Goal: Information Seeking & Learning: Learn about a topic

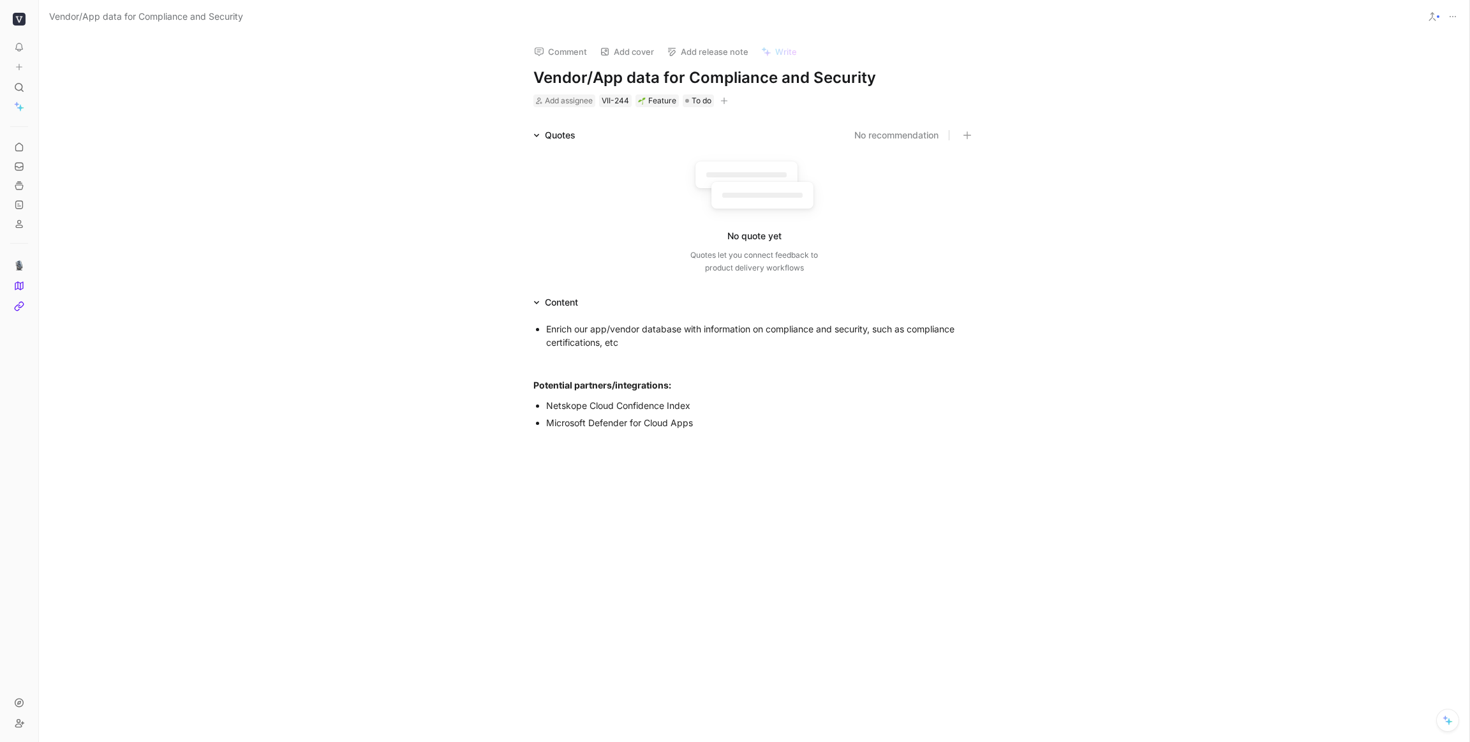
click at [1197, 118] on div "Comment Add cover Add release note Write Vendor/App data for Compliance and Sec…" at bounding box center [754, 388] width 1431 height 708
click at [22, 287] on polygon at bounding box center [19, 286] width 8 height 8
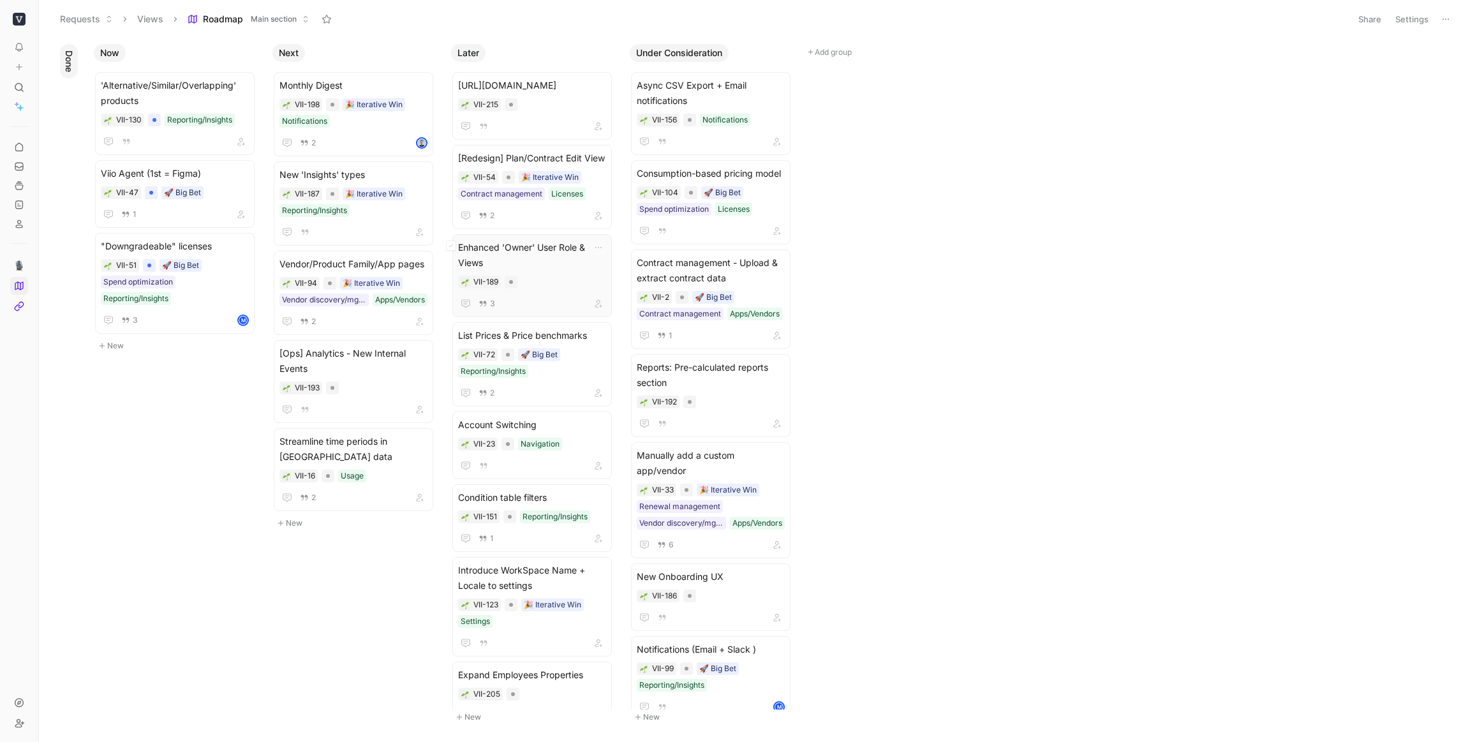
scroll to position [158, 0]
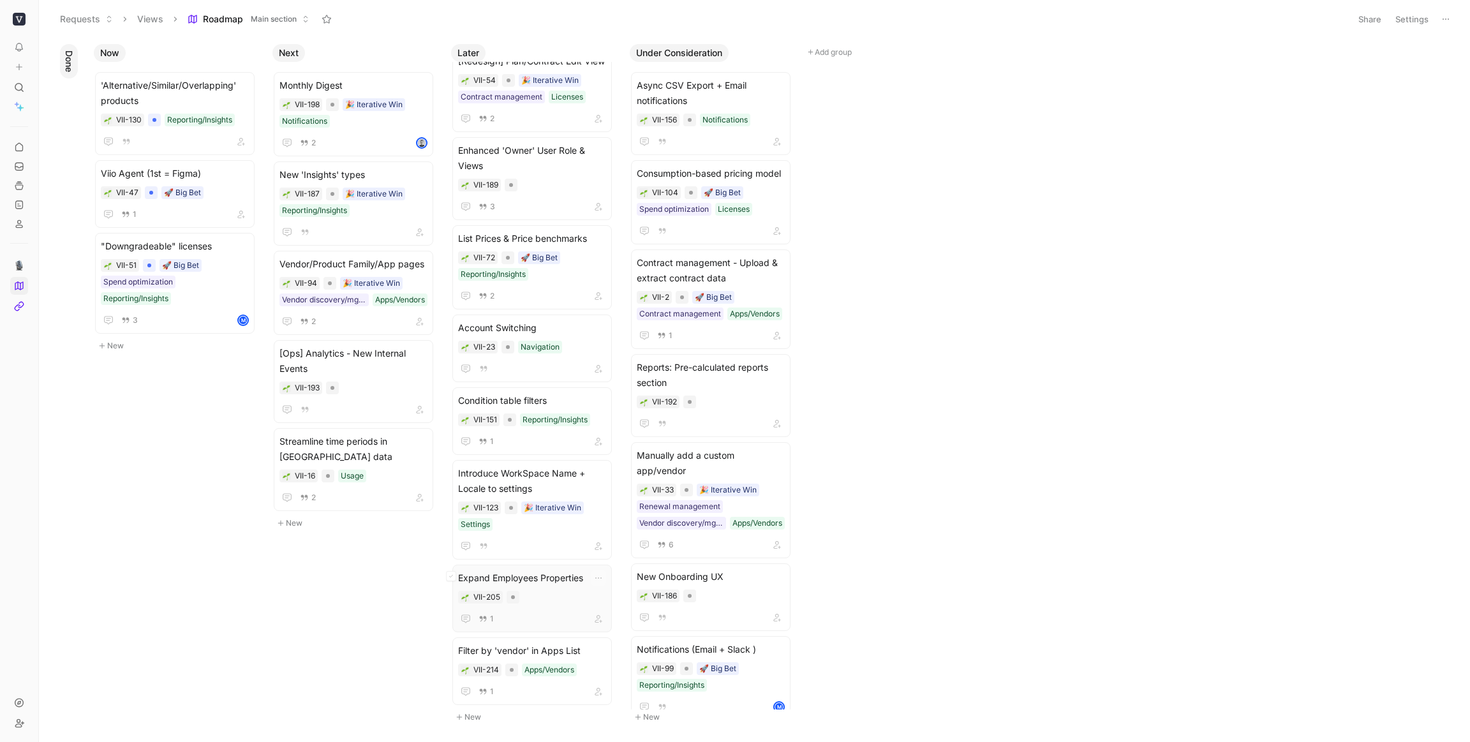
click at [546, 578] on span "Expand Employees Properties" at bounding box center [532, 578] width 148 height 15
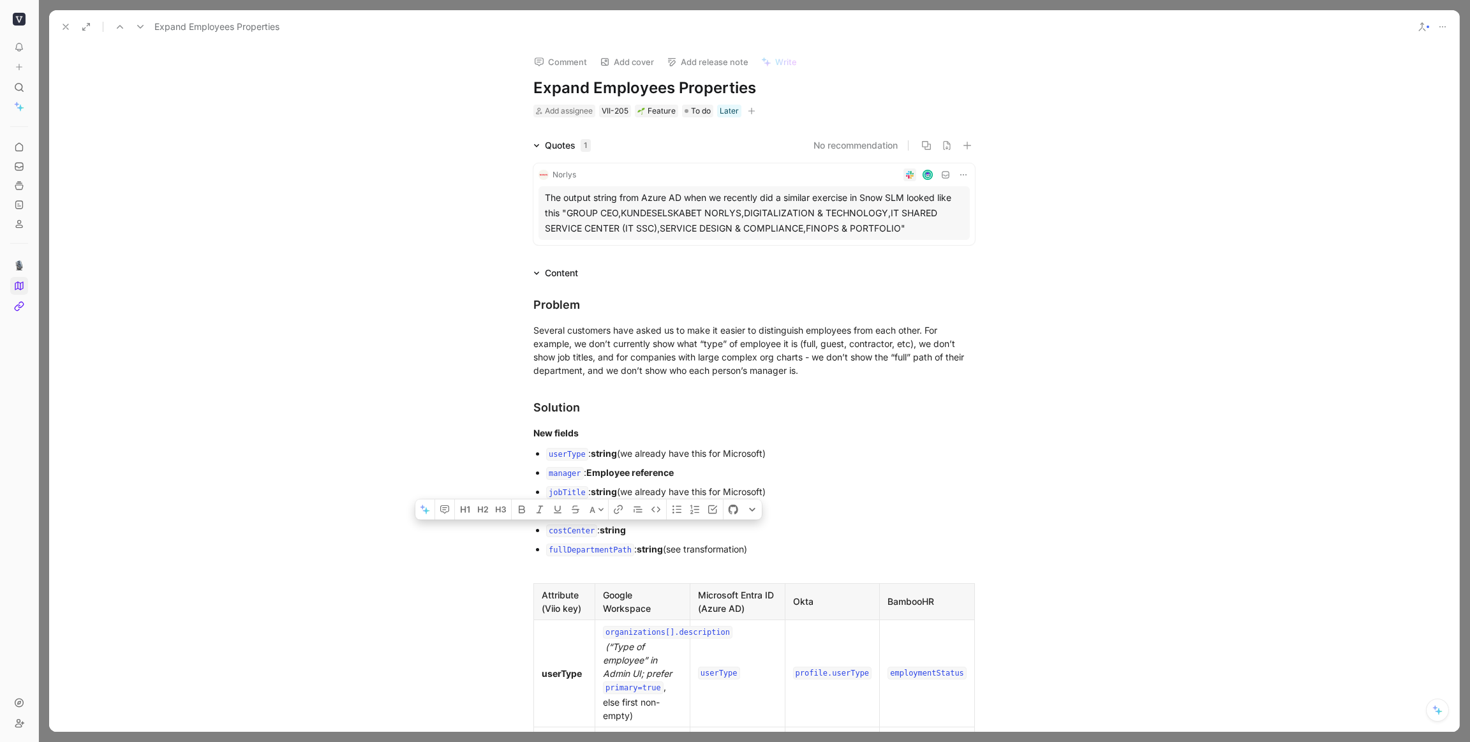
drag, startPoint x: 638, startPoint y: 532, endPoint x: 537, endPoint y: 531, distance: 100.2
click at [546, 531] on li "costCenter : string" at bounding box center [760, 530] width 429 height 19
copy div "costCenter : string"
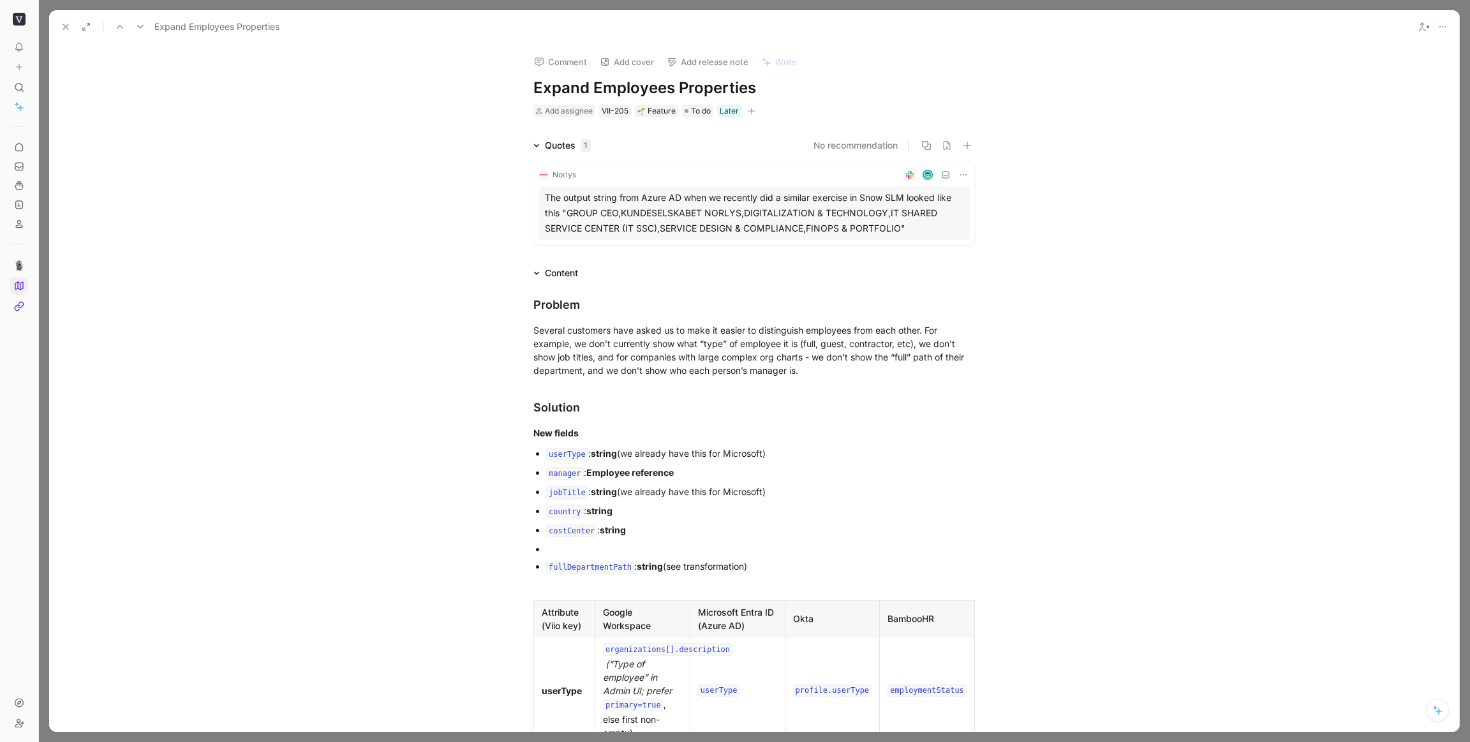
paste div
click at [585, 551] on code "costCenter" at bounding box center [571, 550] width 51 height 13
click at [586, 551] on code "costCenter" at bounding box center [571, 550] width 51 height 13
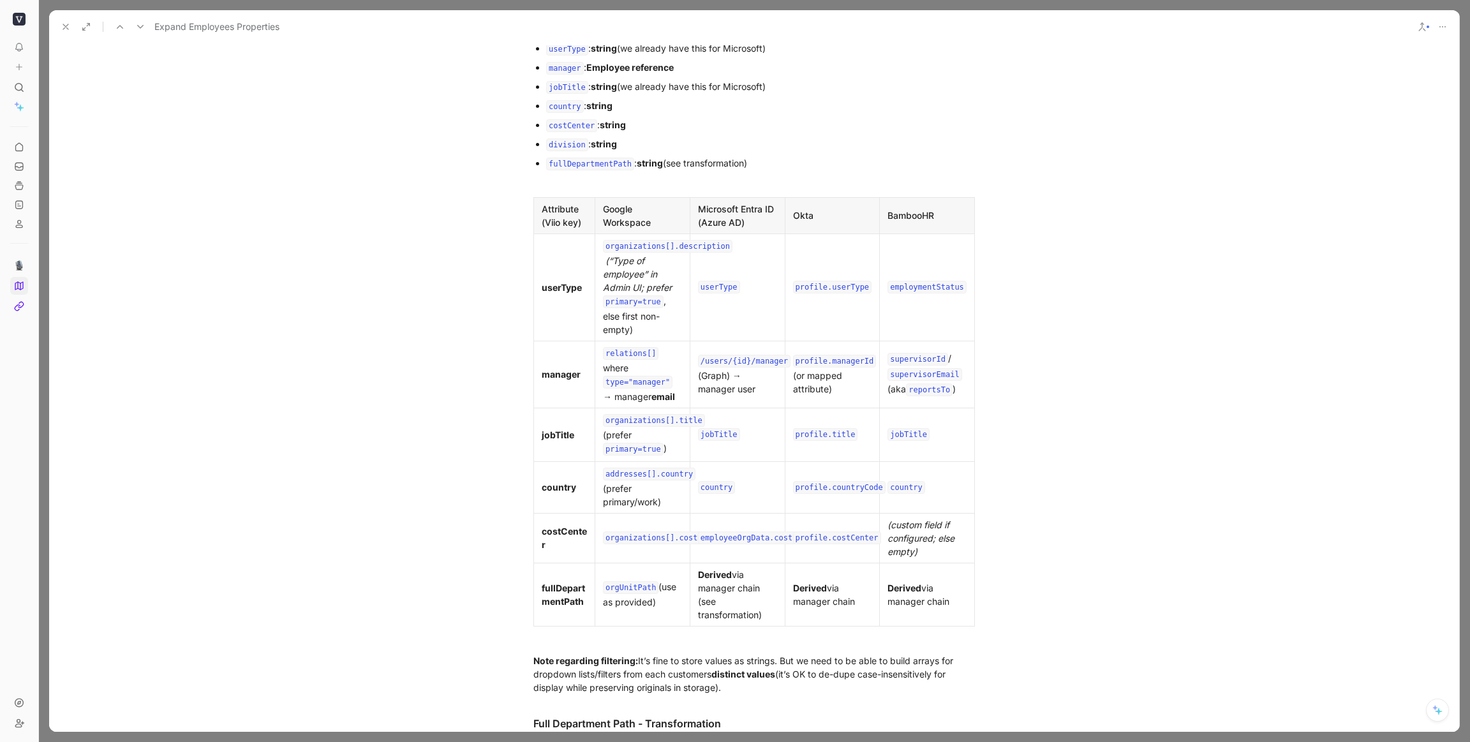
scroll to position [551, 0]
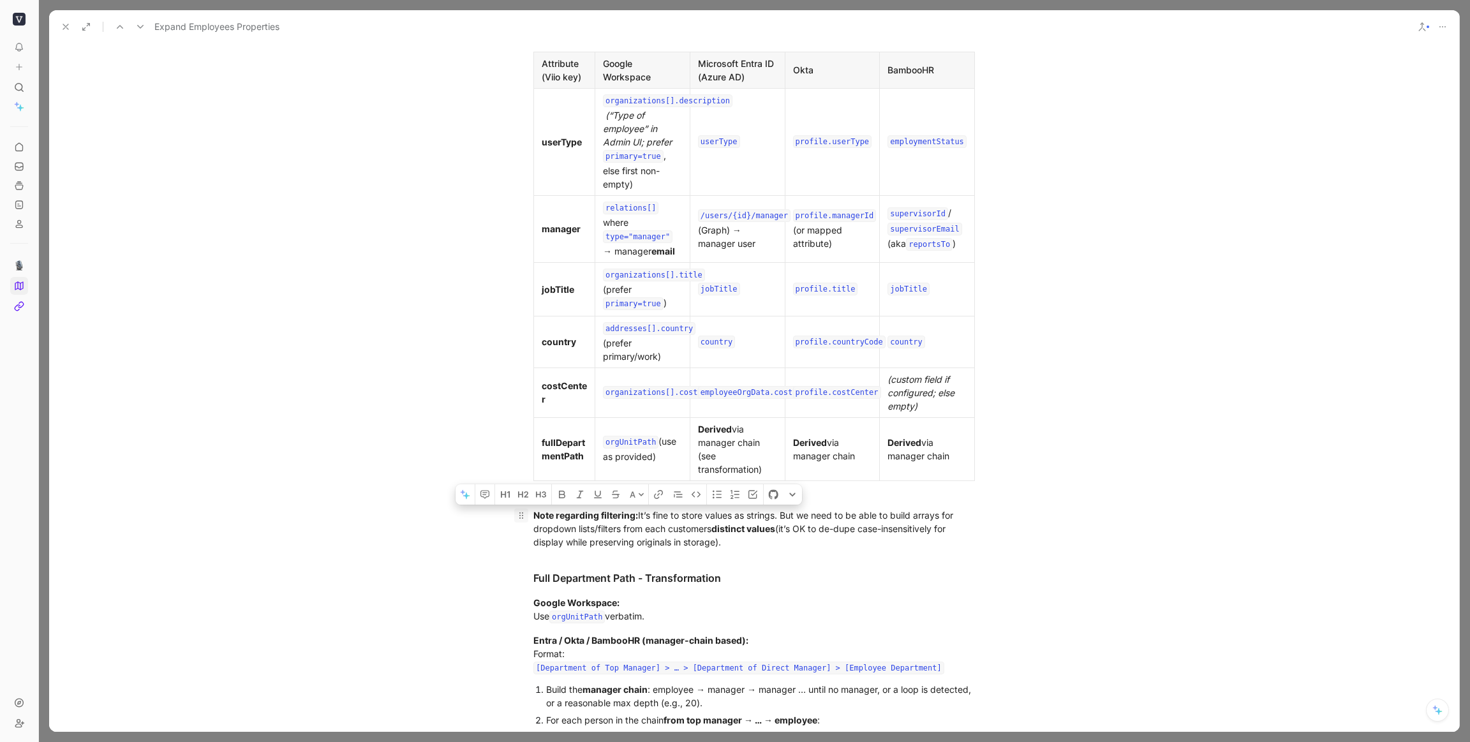
drag, startPoint x: 756, startPoint y: 542, endPoint x: 514, endPoint y: 512, distance: 243.7
click at [514, 512] on p "Note regarding filtering: It’s fine to store values as strings. But we need to …" at bounding box center [754, 529] width 490 height 48
copy div "Note regarding filtering: It’s fine to store values as strings. But we need to …"
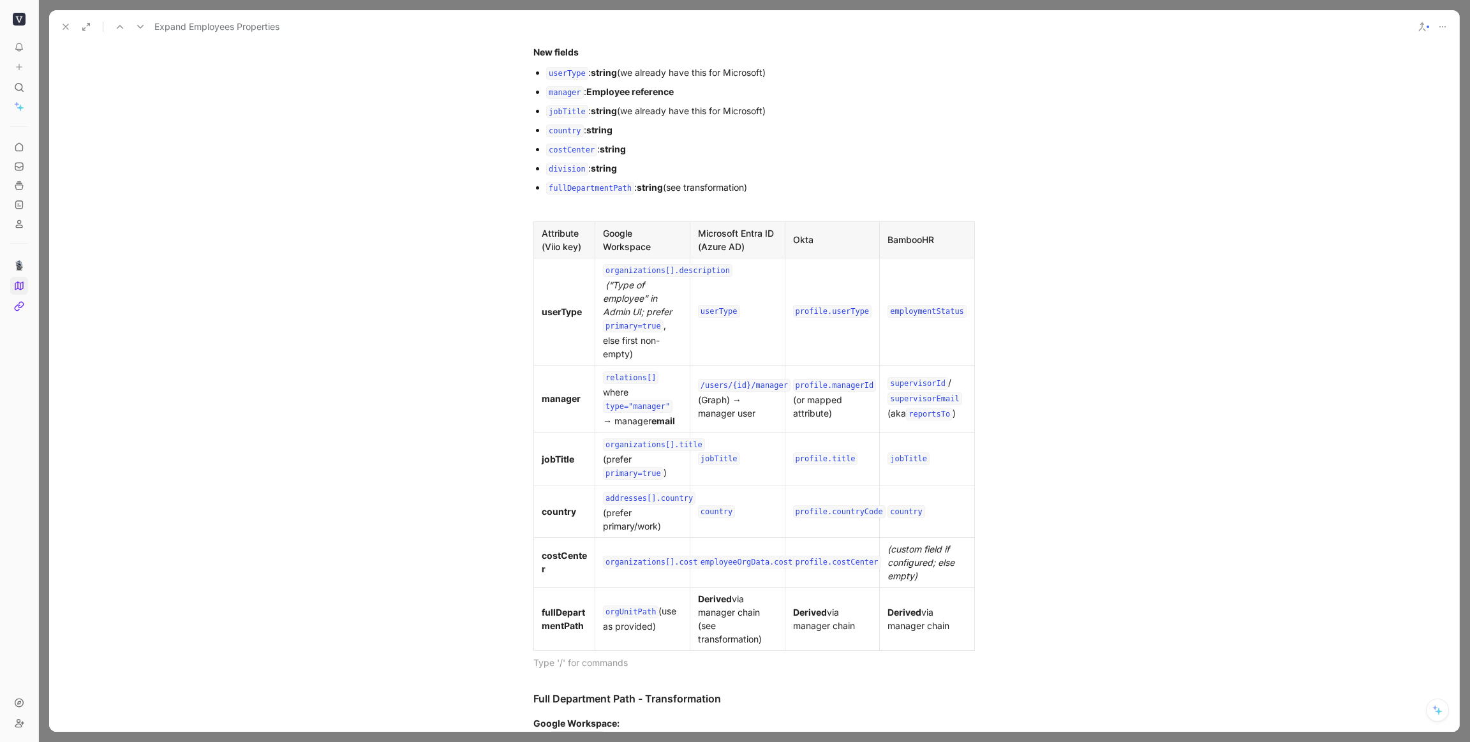
scroll to position [203, 0]
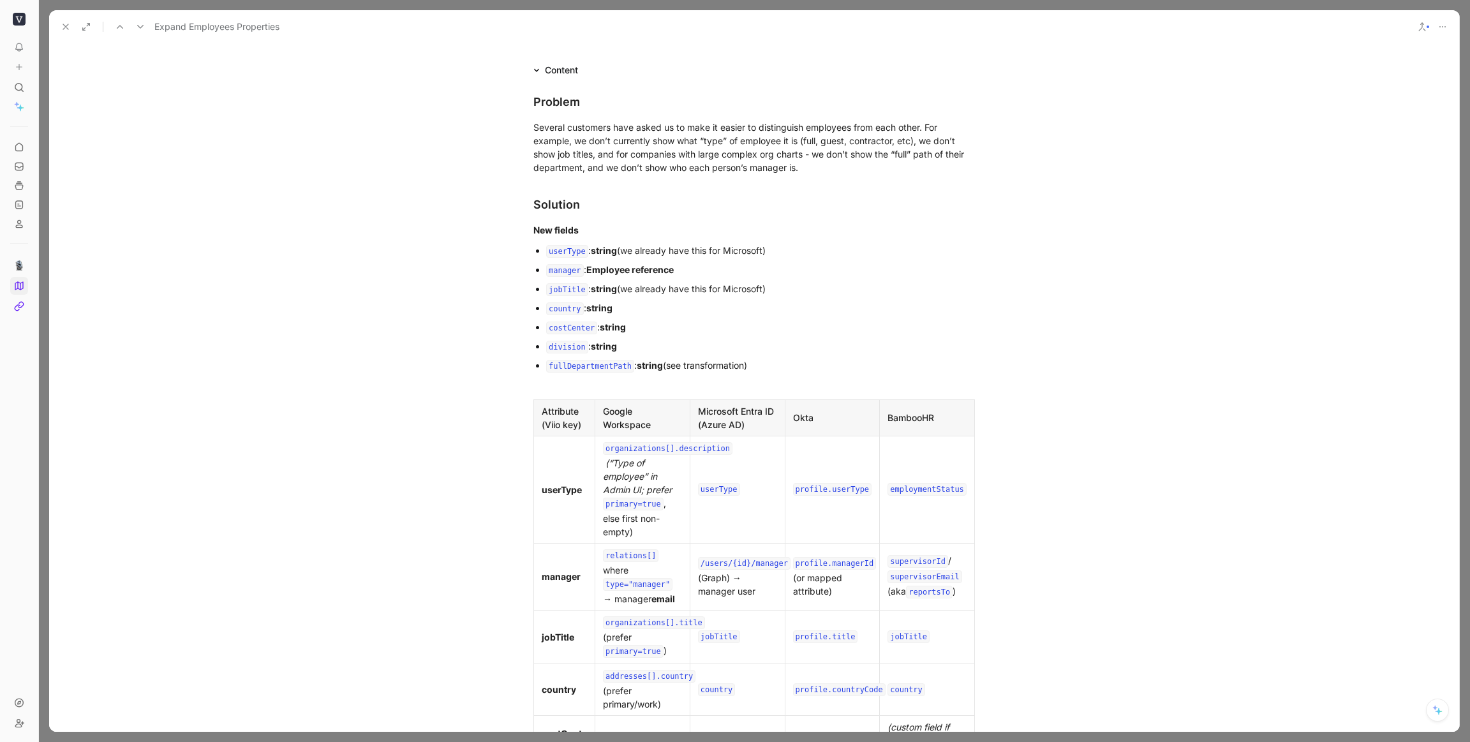
click at [828, 368] on div "fullDepartmentPath : string (see transformation)" at bounding box center [760, 366] width 429 height 15
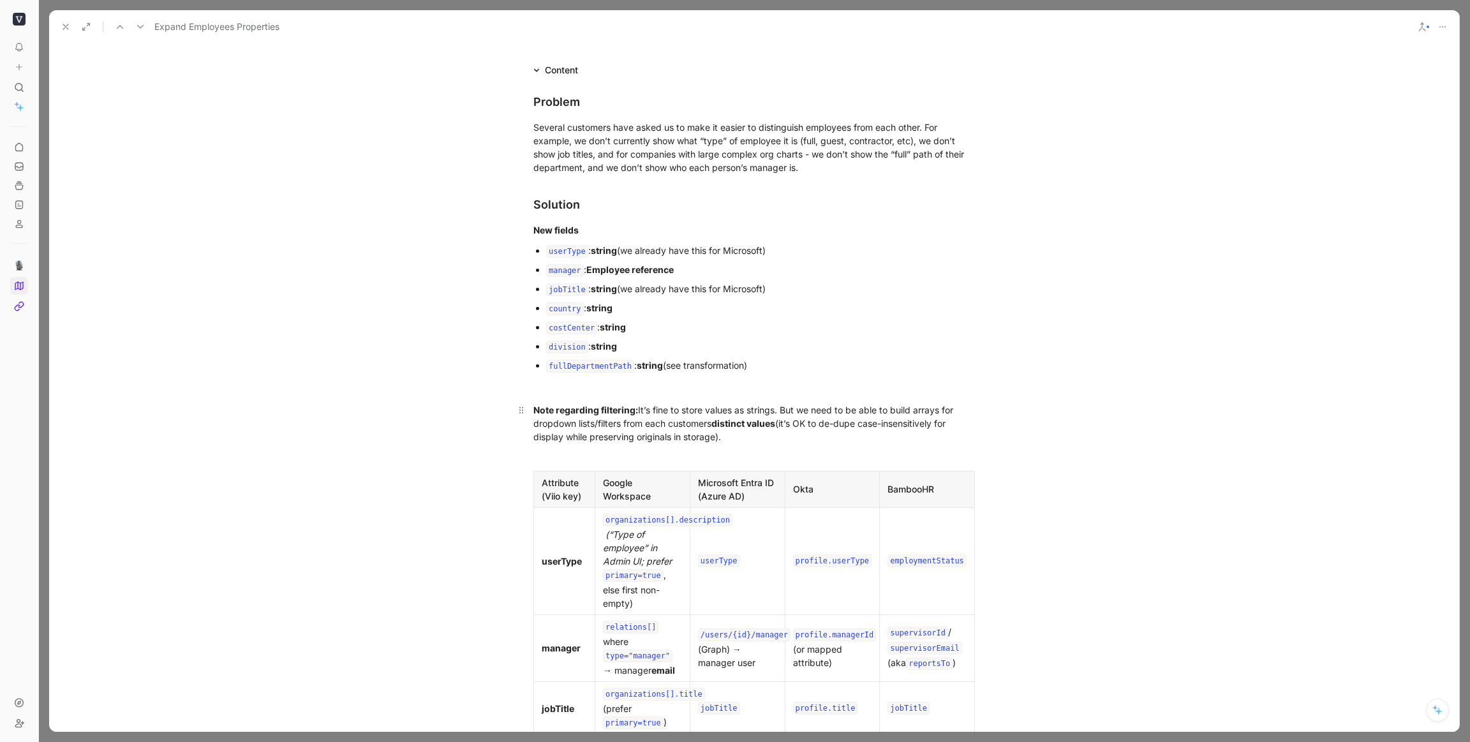
click at [772, 405] on div "Note regarding filtering: It’s fine to store values as strings. But we need to …" at bounding box center [755, 423] width 442 height 40
click at [867, 412] on div "Note regarding filtering: It’s fine to store values as strings. But we need to …" at bounding box center [755, 423] width 442 height 40
click at [785, 410] on div "Note regarding filtering: It’s fine to store values as strings. But we need to …" at bounding box center [755, 423] width 442 height 40
drag, startPoint x: 784, startPoint y: 410, endPoint x: 784, endPoint y: 421, distance: 11.5
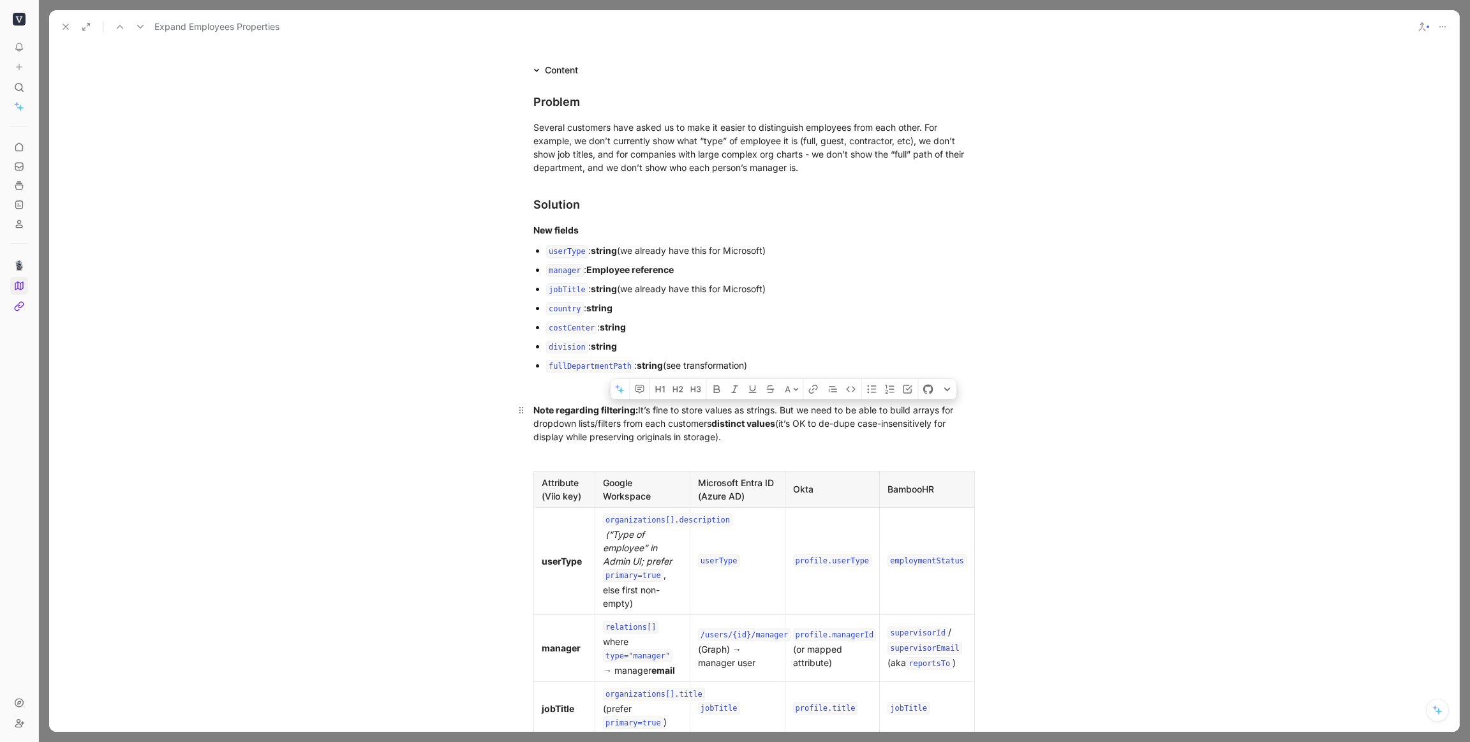
click at [784, 421] on div "Note regarding filtering: It’s fine to store values as strings. But we need to …" at bounding box center [755, 423] width 442 height 40
click at [853, 440] on div "Note regarding filtering: It’s fine to store values as strings. But we need to …" at bounding box center [755, 423] width 442 height 40
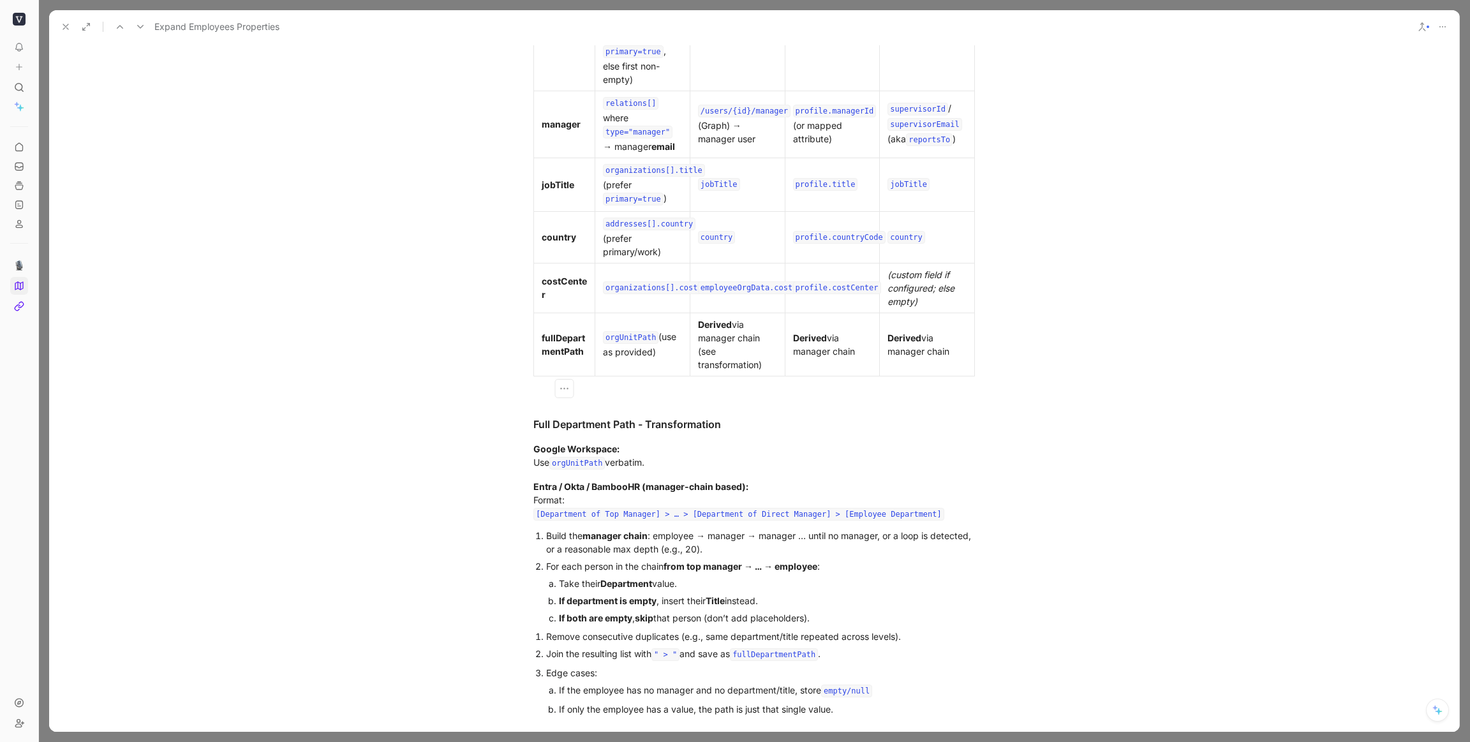
scroll to position [678, 0]
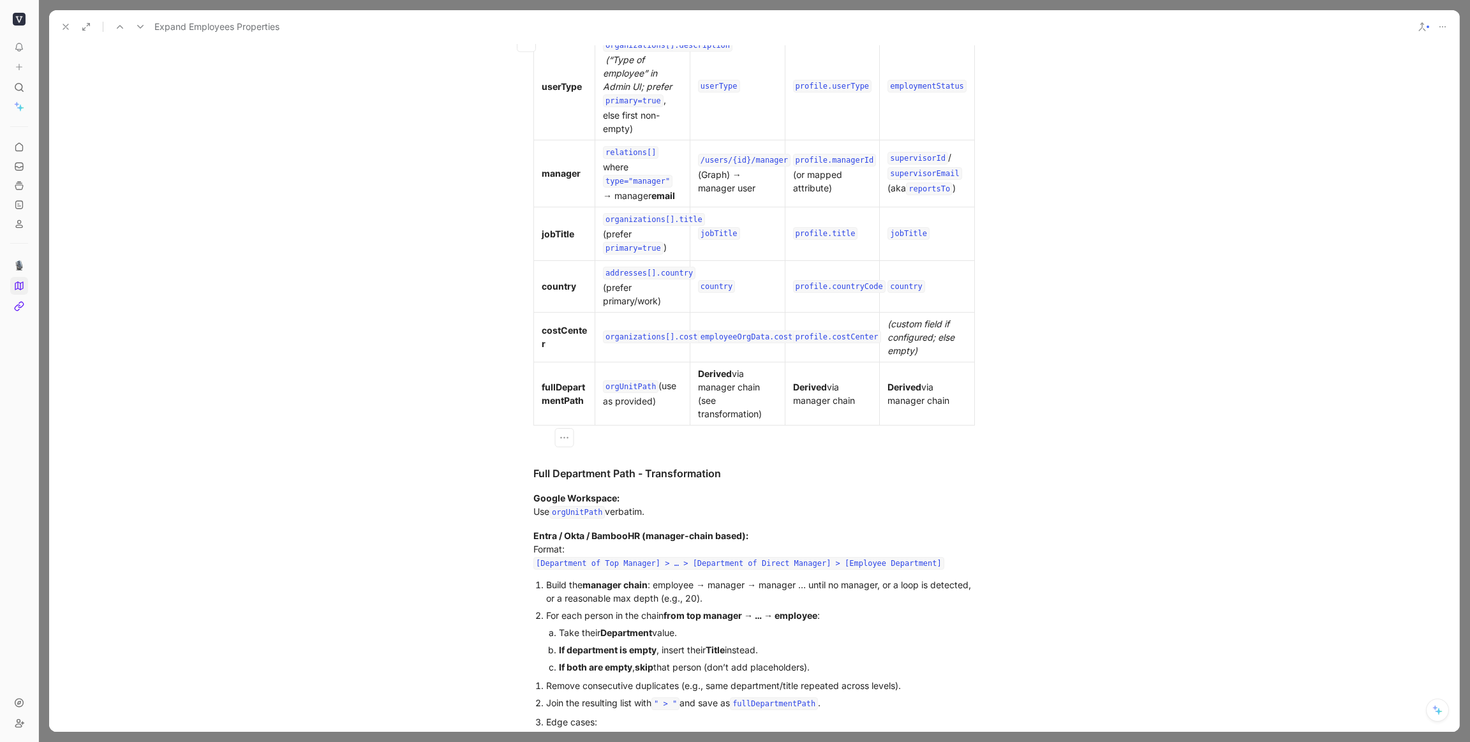
click at [566, 348] on div "costCenter" at bounding box center [564, 337] width 45 height 27
click at [528, 340] on icon "button" at bounding box center [526, 337] width 13 height 13
click at [553, 368] on span "Add row below" at bounding box center [534, 366] width 63 height 11
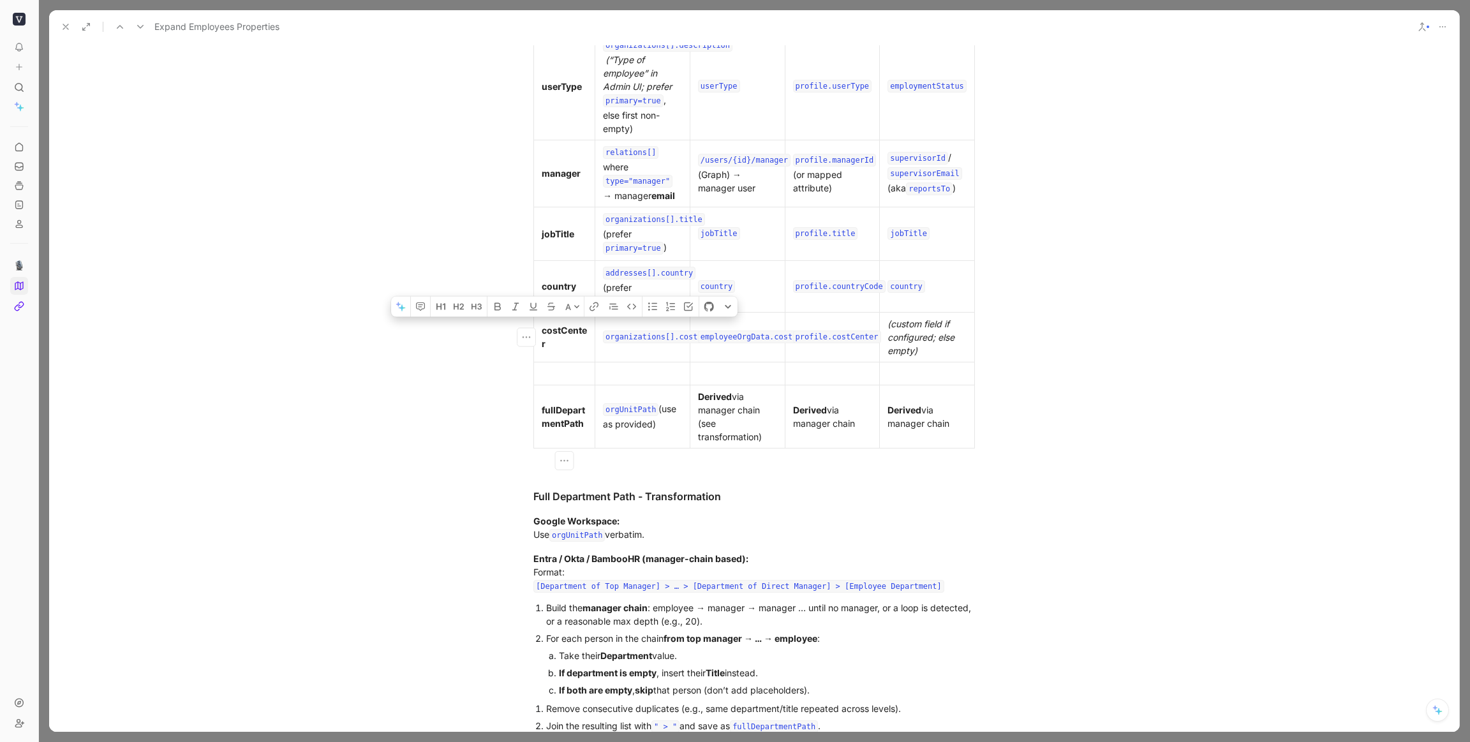
drag, startPoint x: 780, startPoint y: 347, endPoint x: 536, endPoint y: 332, distance: 244.9
click at [536, 332] on tr "costCenter organizations[].costCenter employeeOrgData.costCenter profile.costCe…" at bounding box center [754, 337] width 441 height 50
click at [560, 341] on div "costCenter" at bounding box center [564, 337] width 45 height 27
click at [549, 375] on div at bounding box center [564, 373] width 45 height 13
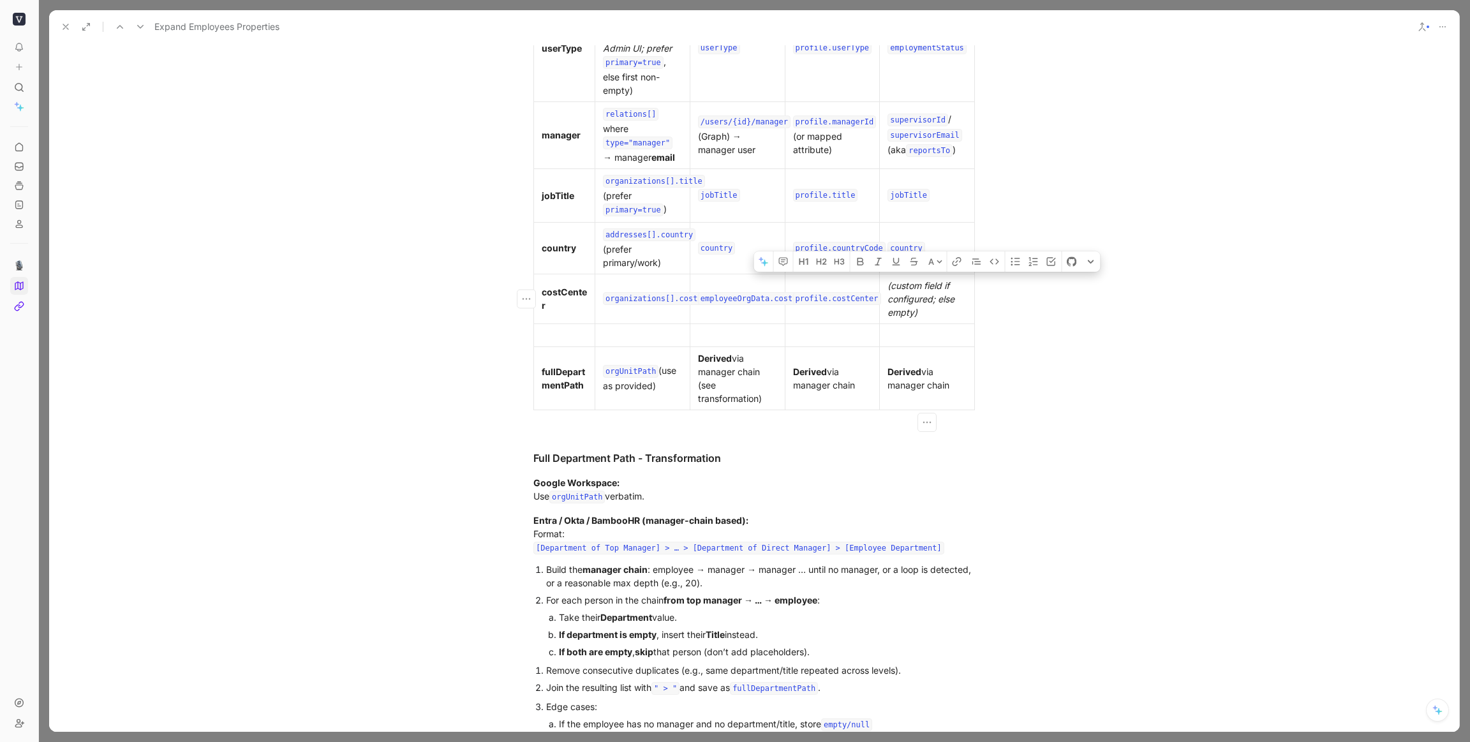
drag, startPoint x: 555, startPoint y: 296, endPoint x: 923, endPoint y: 319, distance: 368.9
click at [926, 320] on tr "costCenter organizations[].costCenter employeeOrgData.costCenter profile.costCe…" at bounding box center [754, 299] width 441 height 50
click at [817, 299] on code "profile.costCenter" at bounding box center [837, 298] width 88 height 13
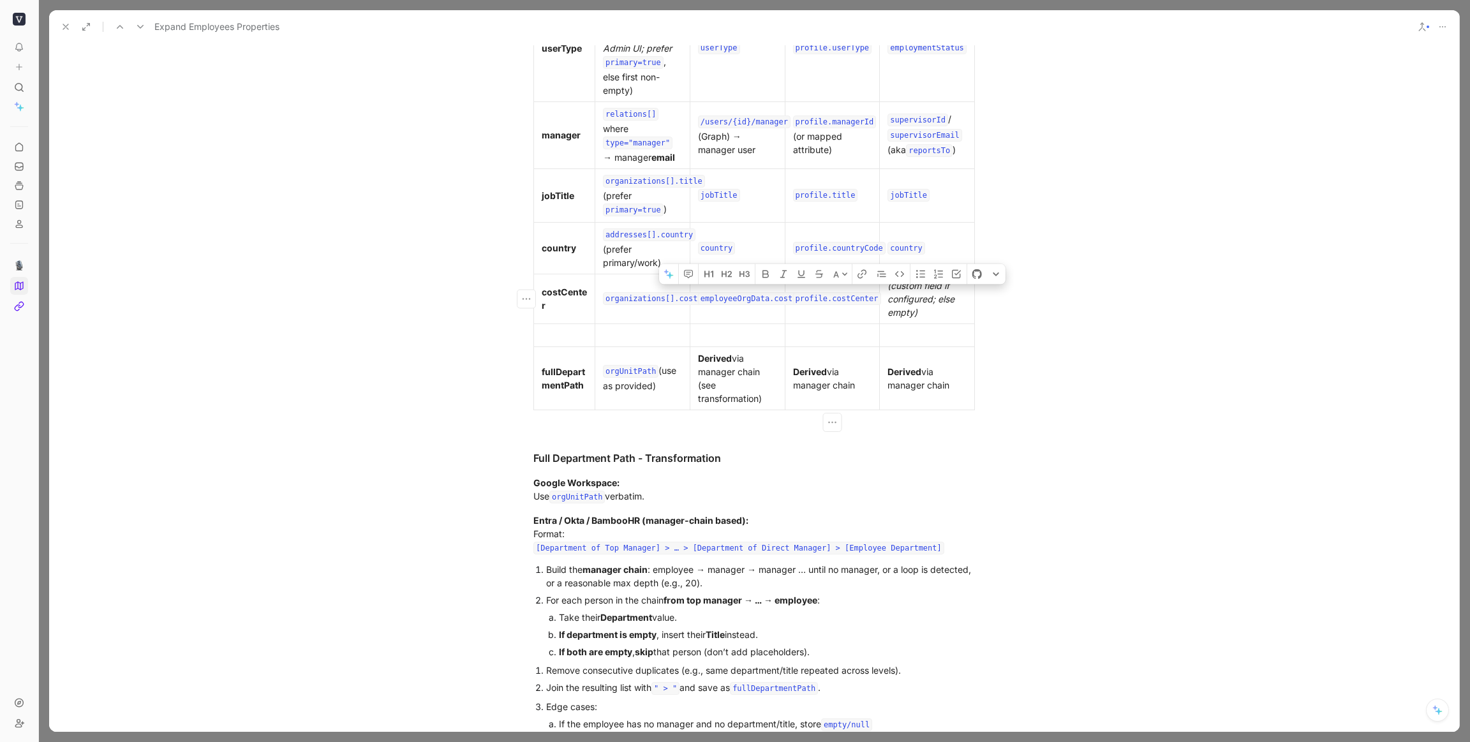
click at [817, 299] on code "profile.costCenter" at bounding box center [837, 298] width 88 height 13
click at [648, 295] on code "organizations[].costCenter" at bounding box center [665, 298] width 125 height 13
click at [644, 301] on code "organizations[].costCenter" at bounding box center [665, 298] width 125 height 13
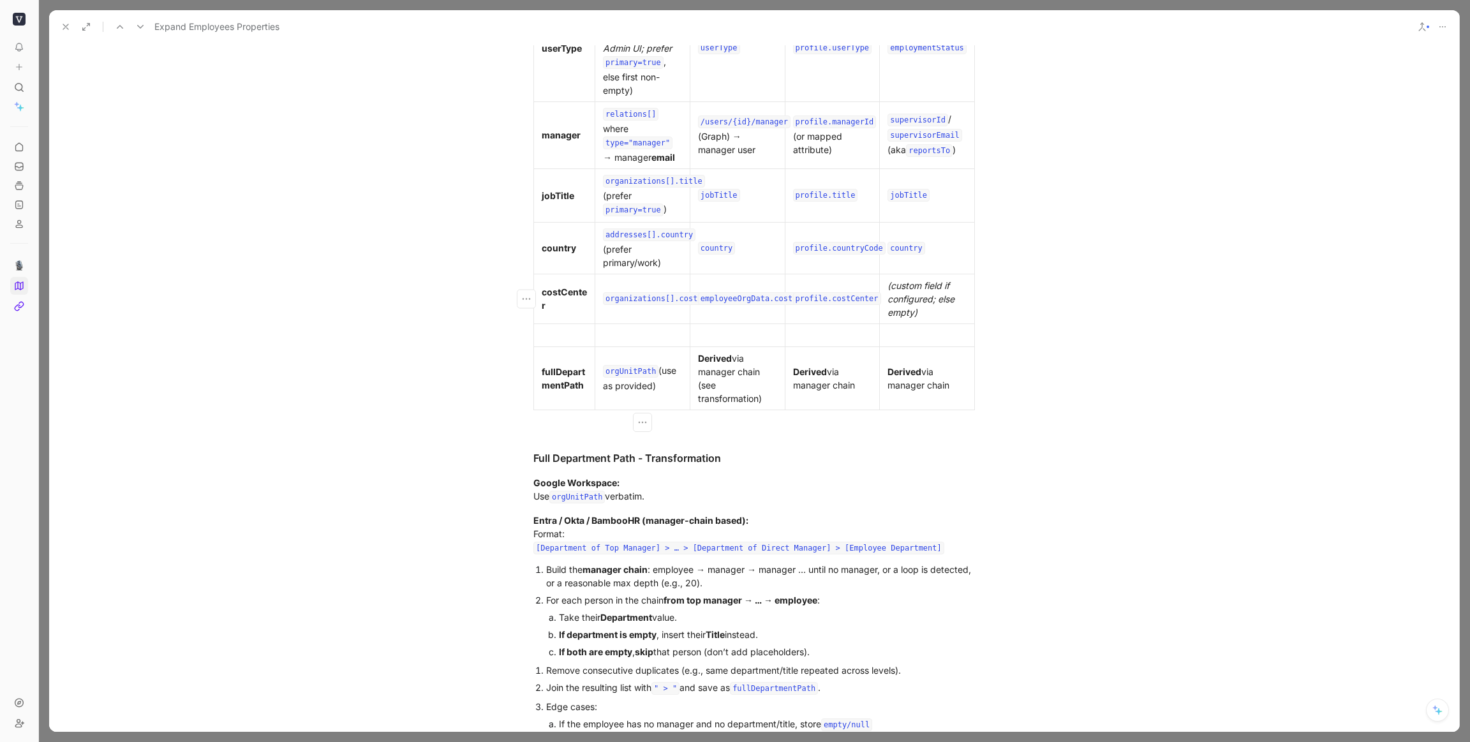
click at [646, 299] on code "organizations[].costCenter" at bounding box center [665, 298] width 125 height 13
copy code "organizations"
click at [643, 333] on div at bounding box center [642, 335] width 79 height 13
click at [729, 335] on div at bounding box center [737, 335] width 79 height 13
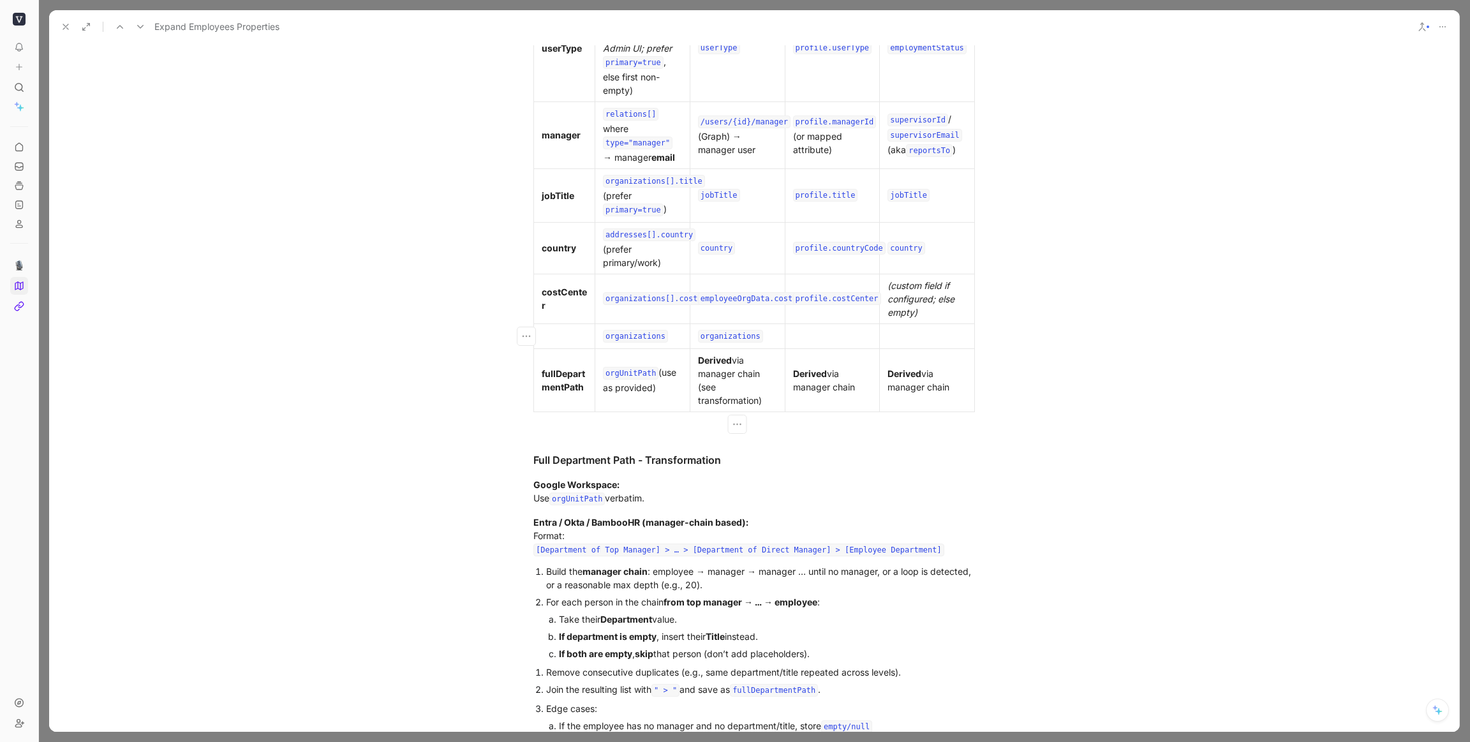
click at [819, 336] on div at bounding box center [832, 335] width 79 height 13
click at [906, 334] on div at bounding box center [927, 335] width 79 height 13
click at [574, 340] on div at bounding box center [564, 335] width 45 height 13
click at [569, 334] on div "division" at bounding box center [564, 335] width 45 height 13
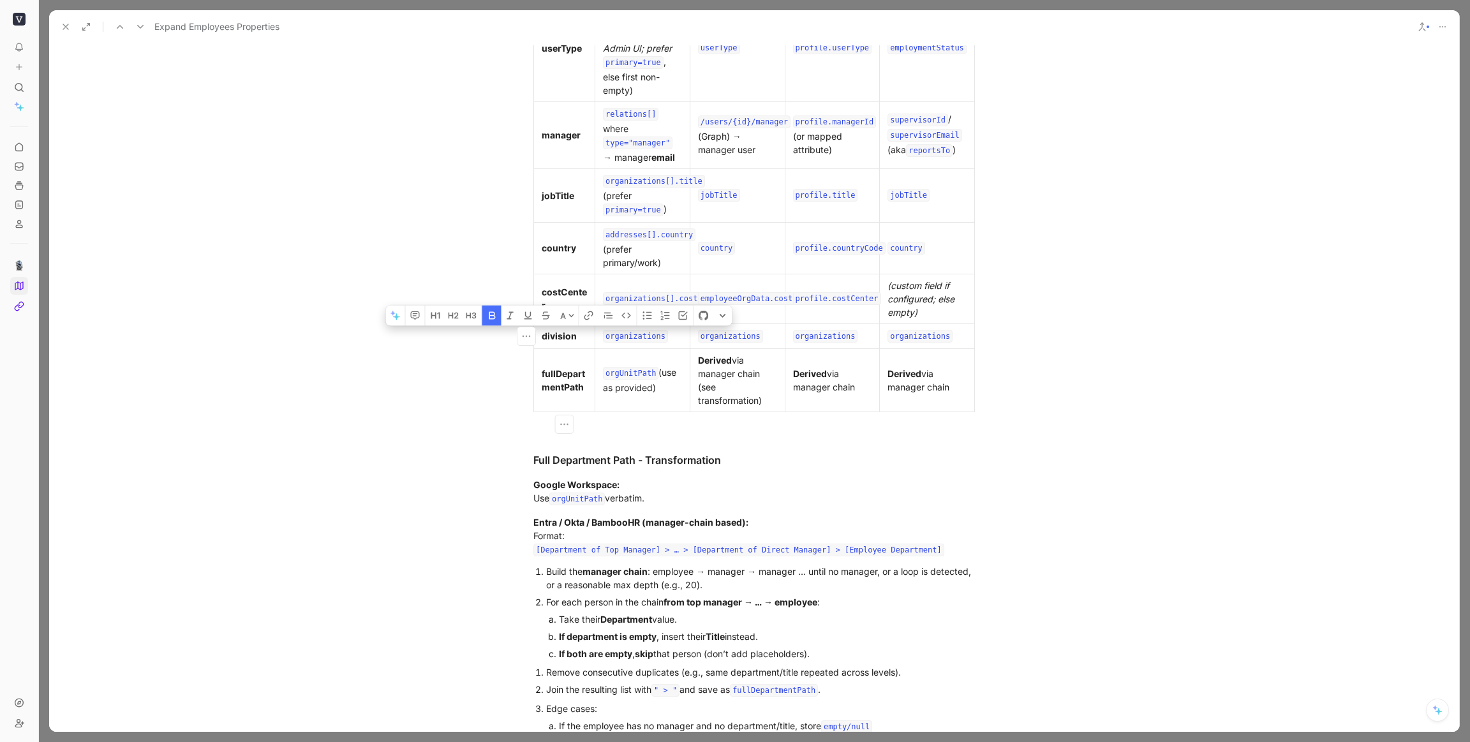
click at [632, 338] on code "organizations" at bounding box center [635, 336] width 65 height 13
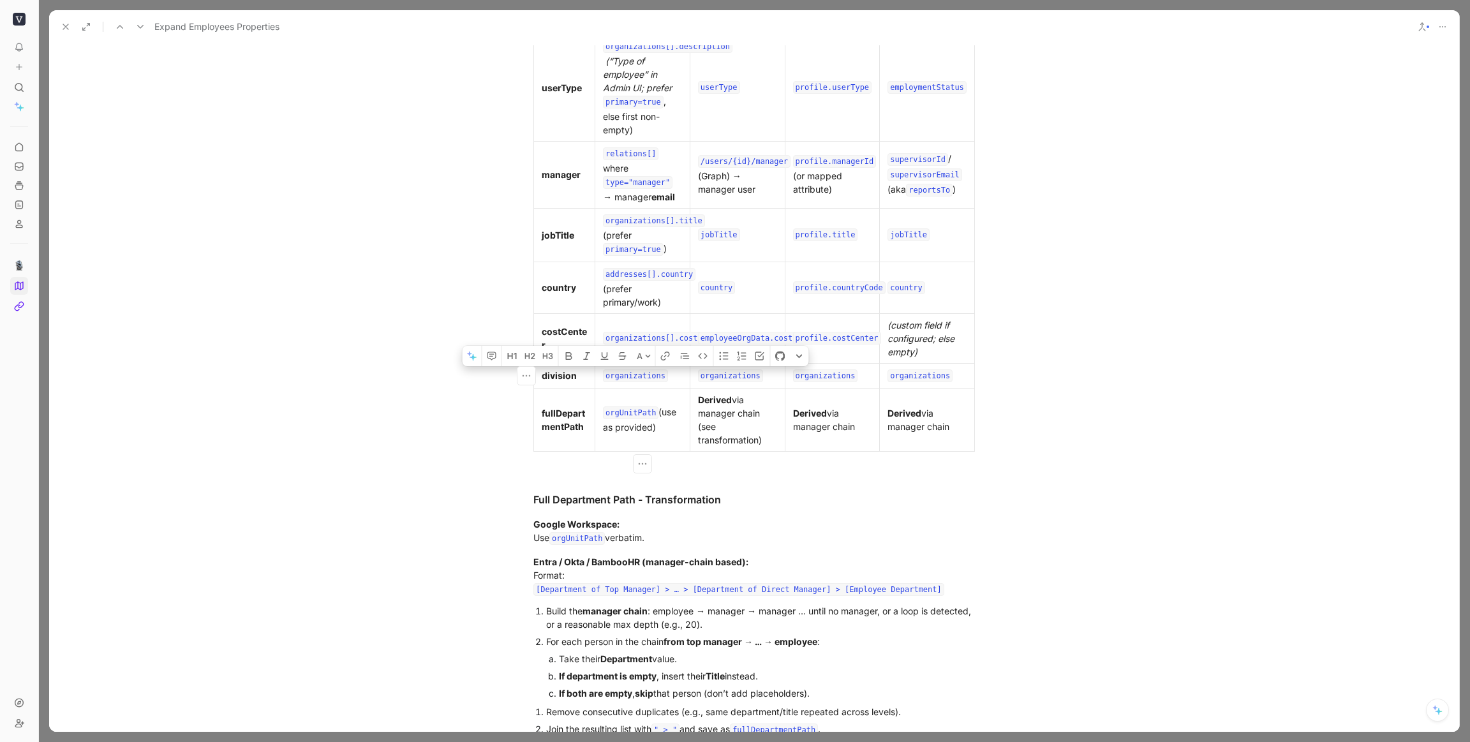
scroll to position [666, 0]
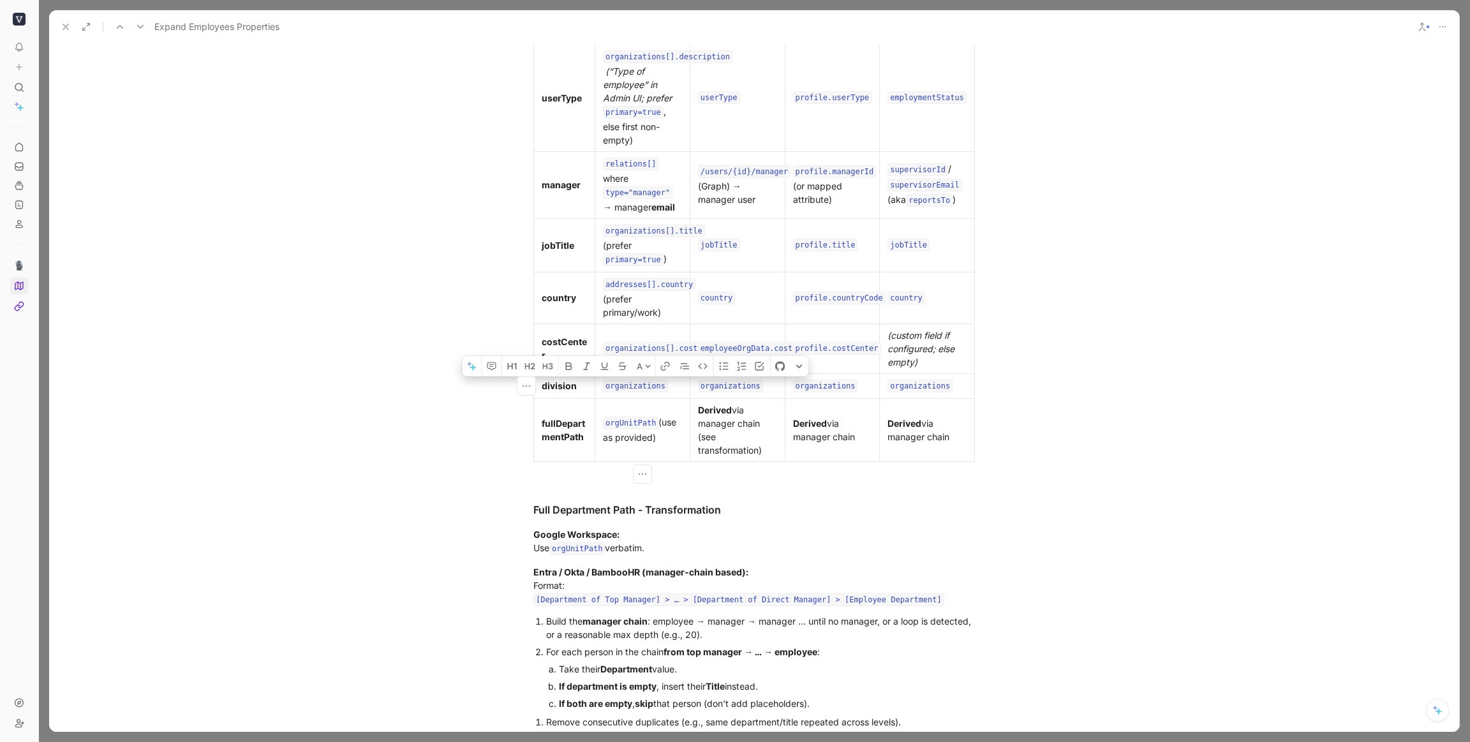
click at [724, 382] on code "organizations" at bounding box center [730, 386] width 65 height 13
click at [734, 386] on code "organizations" at bounding box center [730, 386] width 65 height 13
click at [706, 387] on code "oemployeeOrgData.division" at bounding box center [758, 386] width 121 height 13
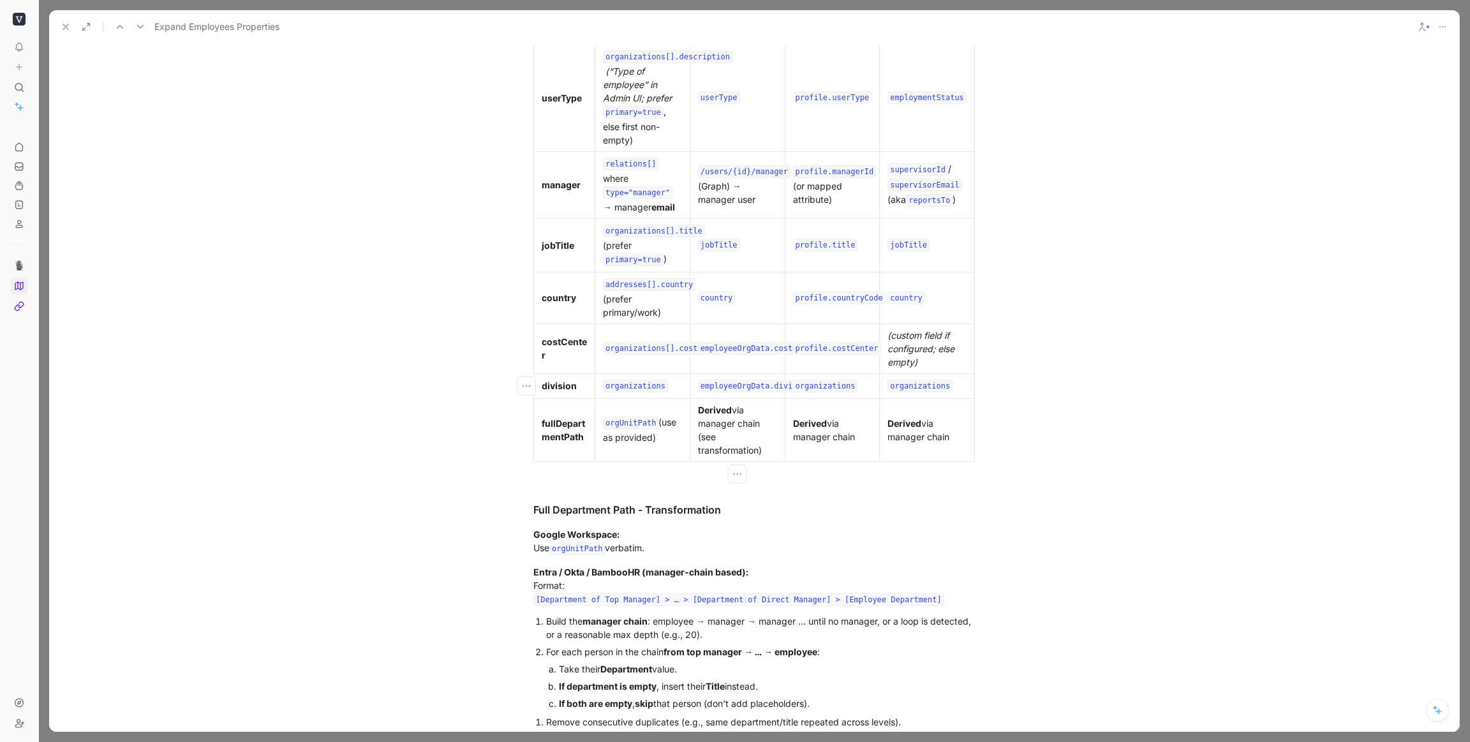
click at [774, 384] on code "employeeOrgData.division" at bounding box center [756, 386] width 116 height 13
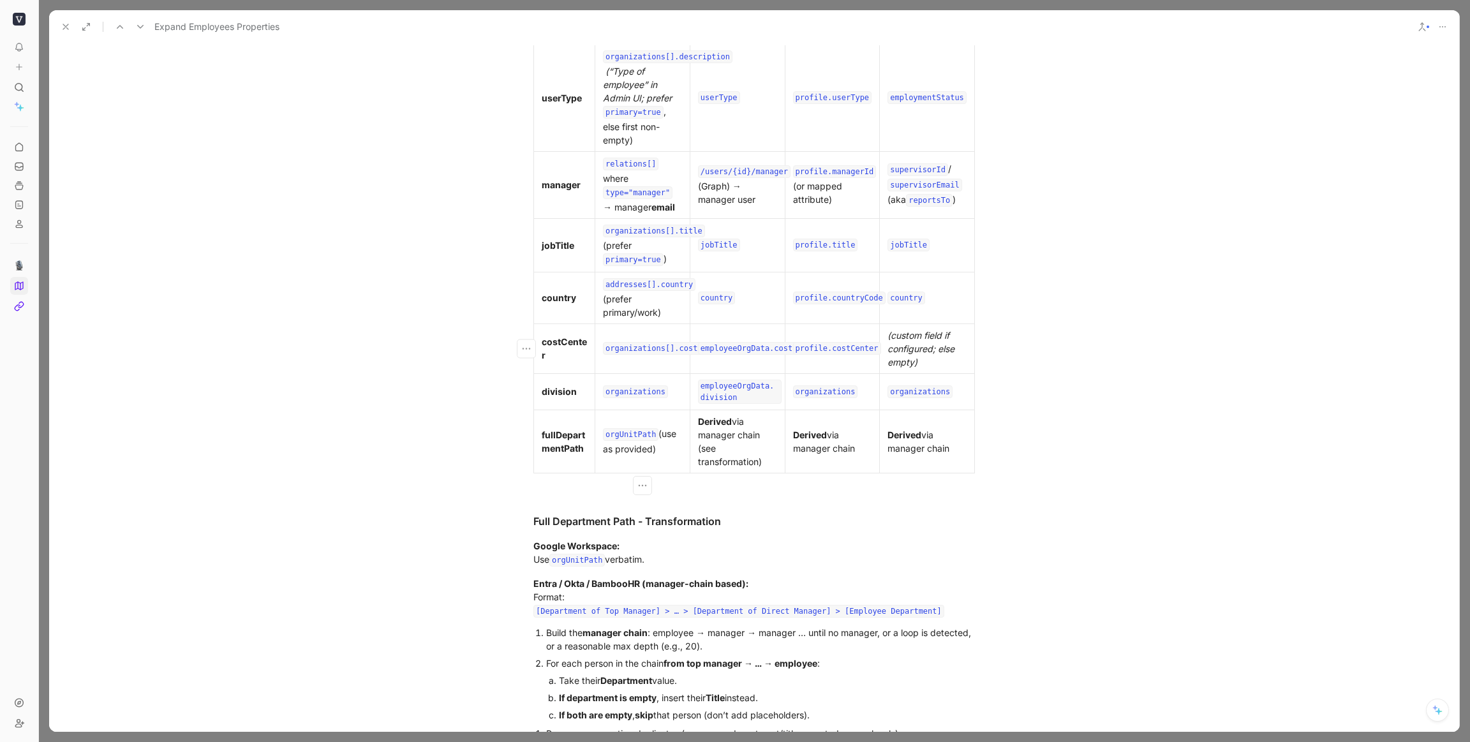
click at [680, 349] on code "organizations[].costCenter" at bounding box center [665, 348] width 125 height 13
click at [775, 349] on code "employeeOrgData.costCenter" at bounding box center [760, 348] width 125 height 13
click at [830, 347] on code "profile.costCenter" at bounding box center [837, 348] width 88 height 13
click at [832, 296] on code "profile.countryCode" at bounding box center [839, 298] width 93 height 13
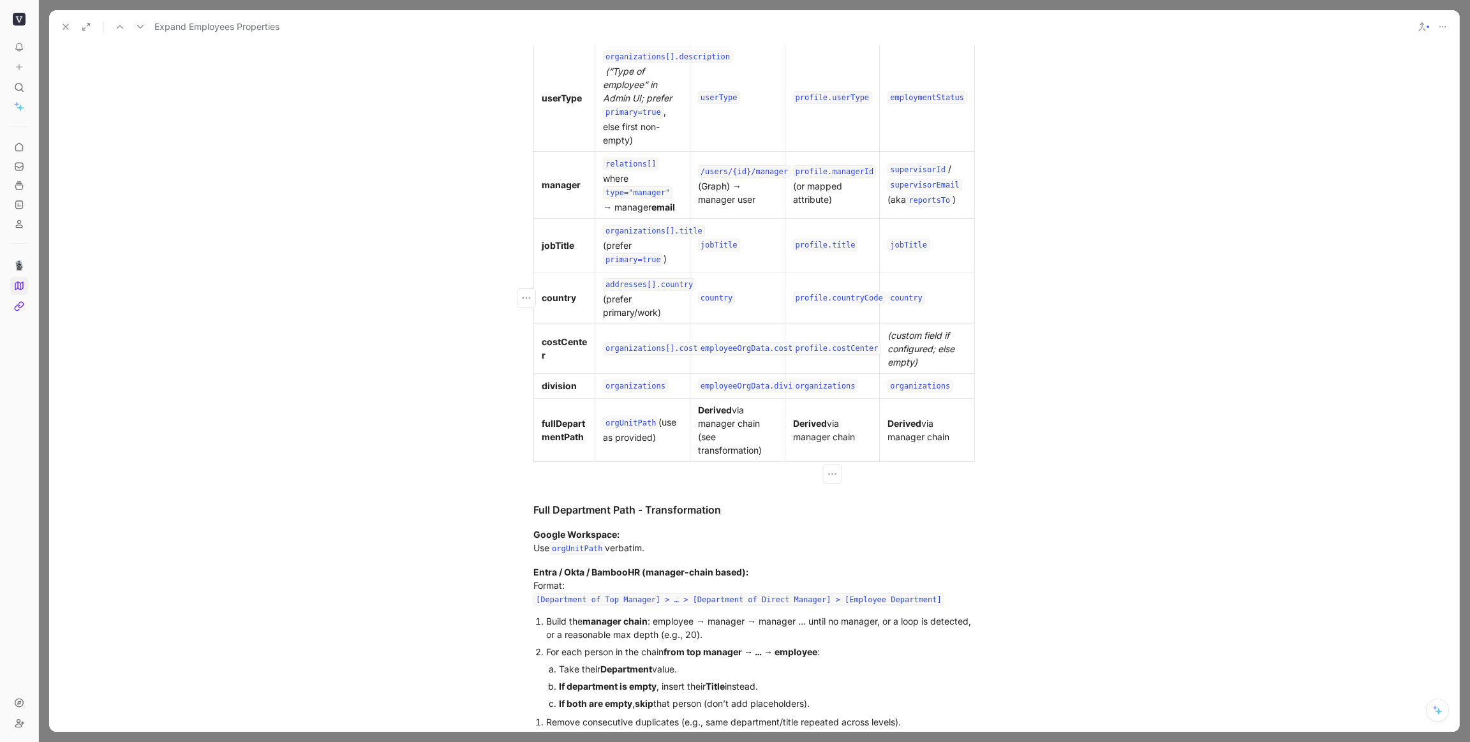
click at [827, 382] on code "organizations" at bounding box center [825, 386] width 65 height 13
click at [911, 386] on code "organizations" at bounding box center [920, 386] width 65 height 13
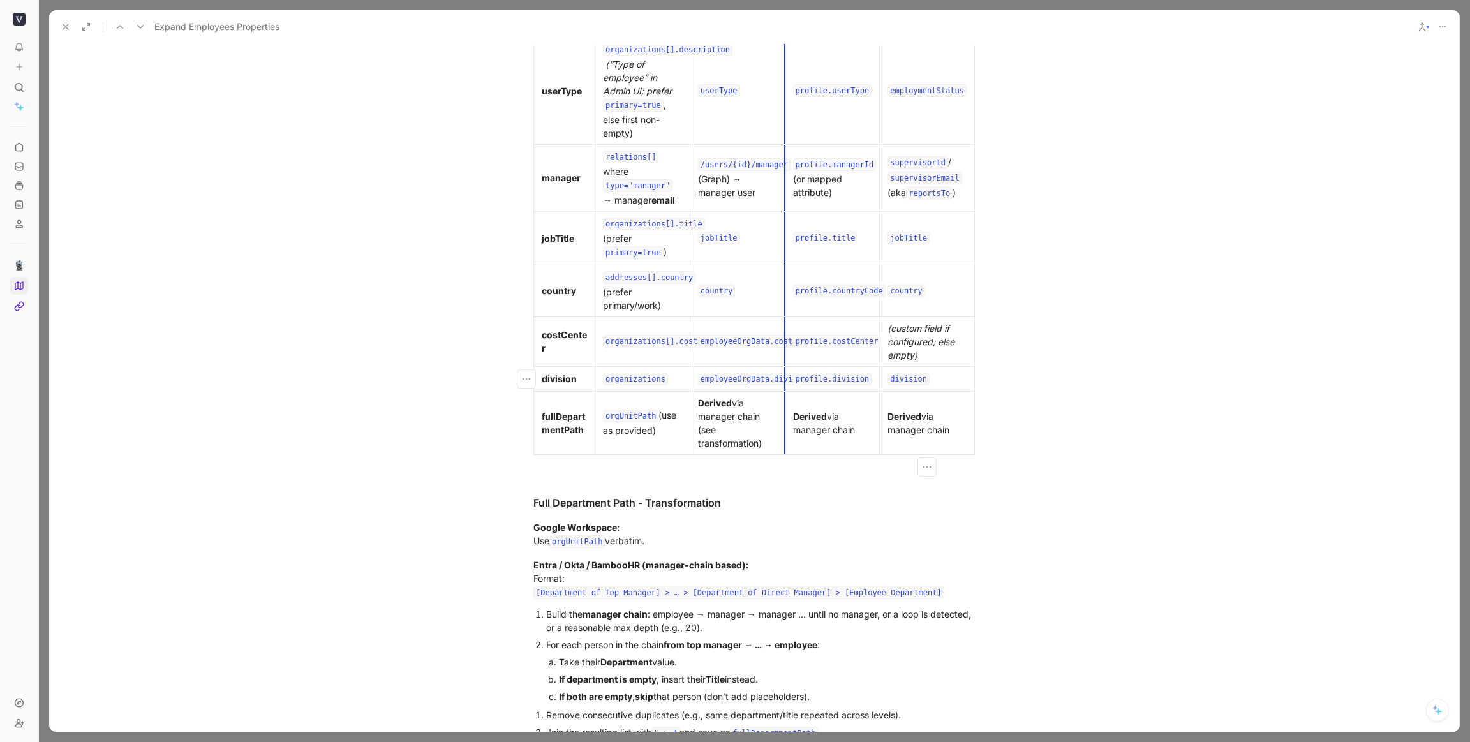
scroll to position [682, 0]
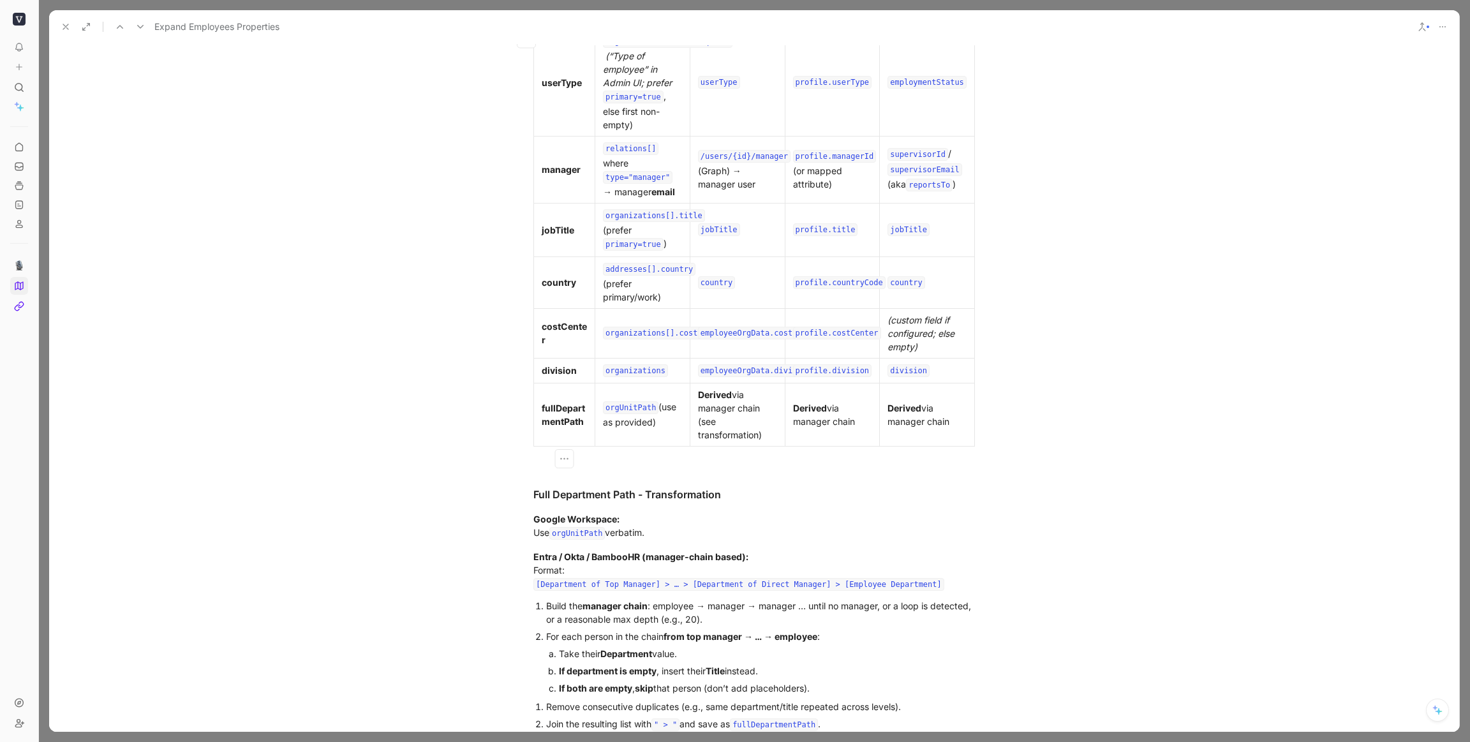
click at [1273, 421] on div "Problem Several customers have asked us to make it easier to distinguish employ…" at bounding box center [754, 493] width 1410 height 1789
click at [646, 369] on code "organizations" at bounding box center [635, 370] width 65 height 13
click at [1156, 443] on div "Problem Several customers have asked us to make it easier to distinguish employ…" at bounding box center [754, 493] width 1410 height 1789
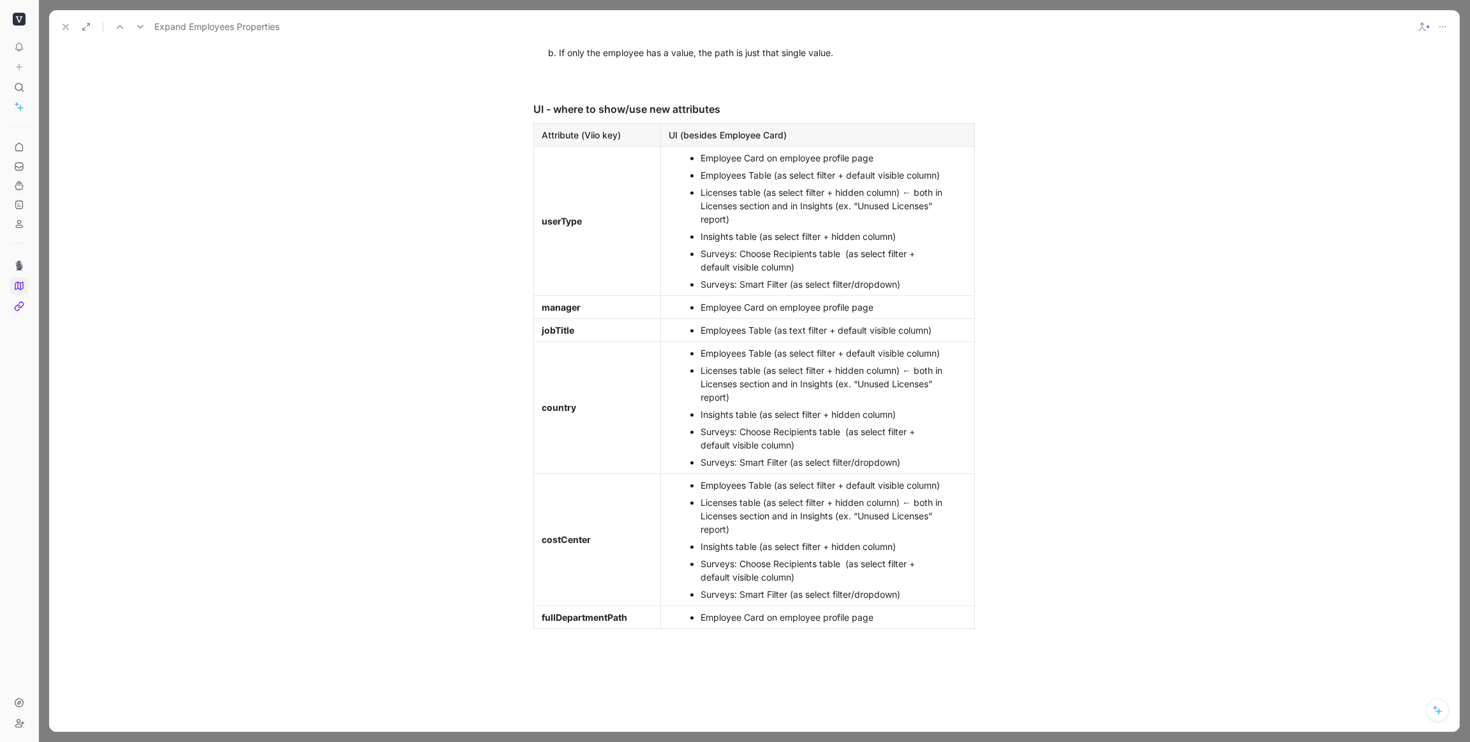
scroll to position [1440, 0]
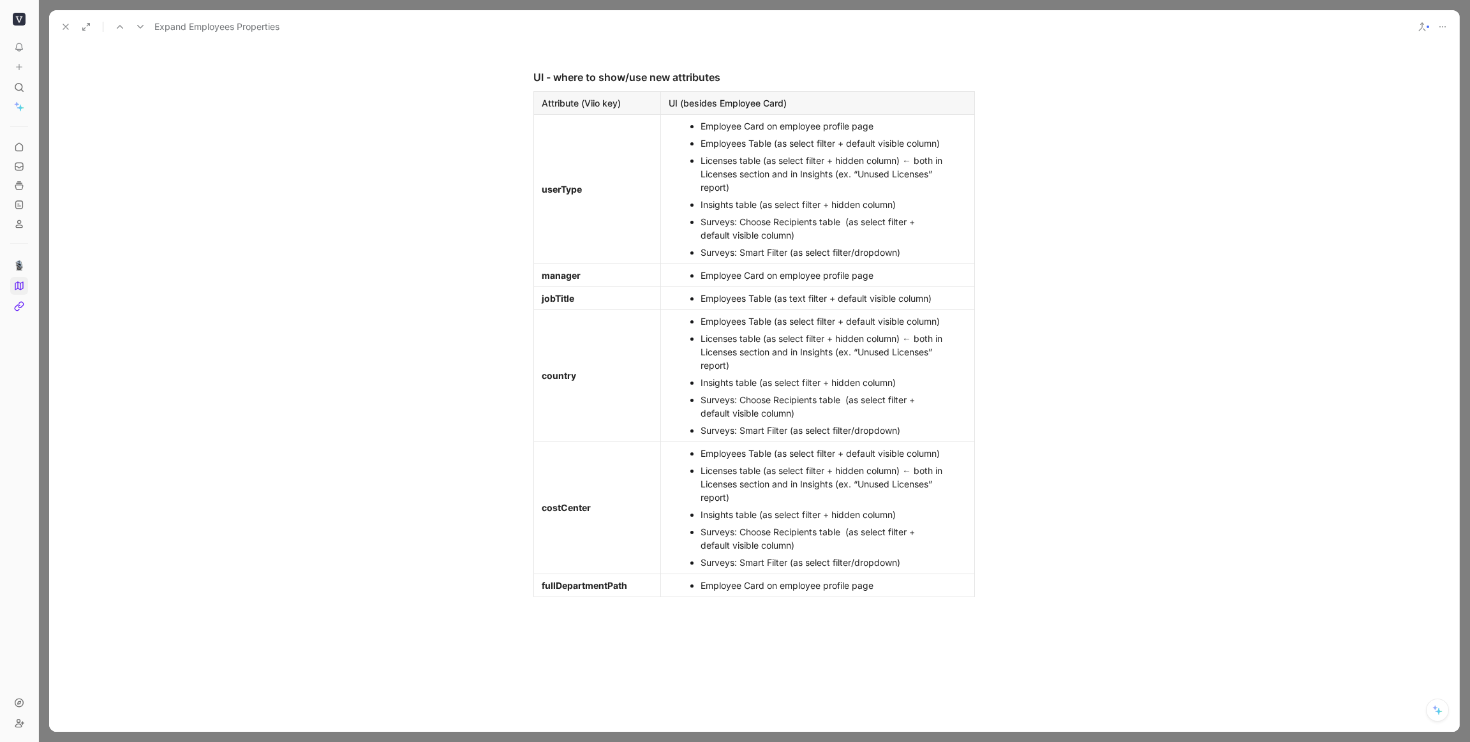
click at [631, 526] on td "costCenter" at bounding box center [597, 508] width 127 height 132
click at [521, 508] on icon "button" at bounding box center [526, 508] width 13 height 13
click at [549, 541] on span "Add row below" at bounding box center [534, 536] width 63 height 11
drag, startPoint x: 908, startPoint y: 562, endPoint x: 701, endPoint y: 456, distance: 232.3
click at [701, 456] on ul "Employees Table (as select filter + default visible column) Licenses table (as …" at bounding box center [818, 508] width 308 height 126
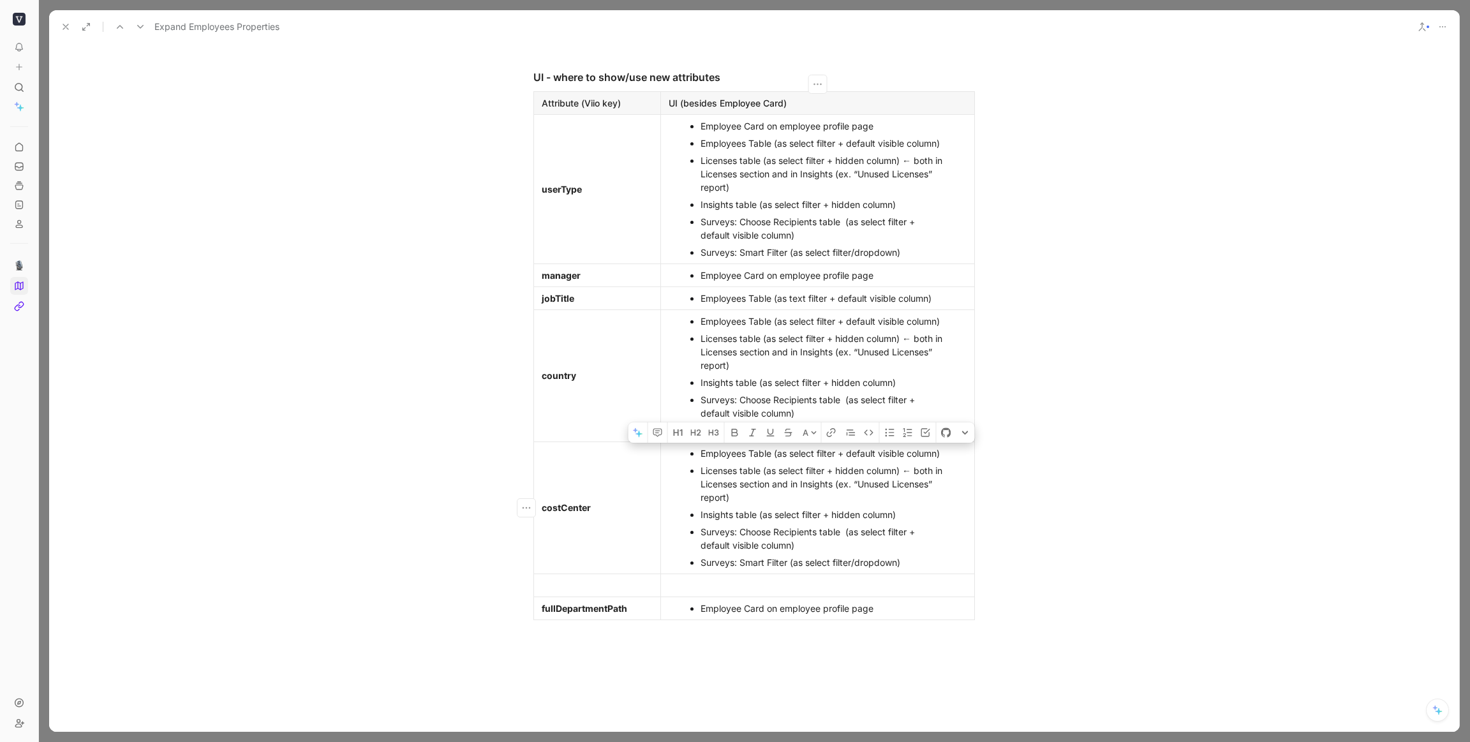
copy ul "Employees Table (as select filter + default visible column) Licenses table (as …"
click at [708, 583] on div at bounding box center [818, 585] width 298 height 13
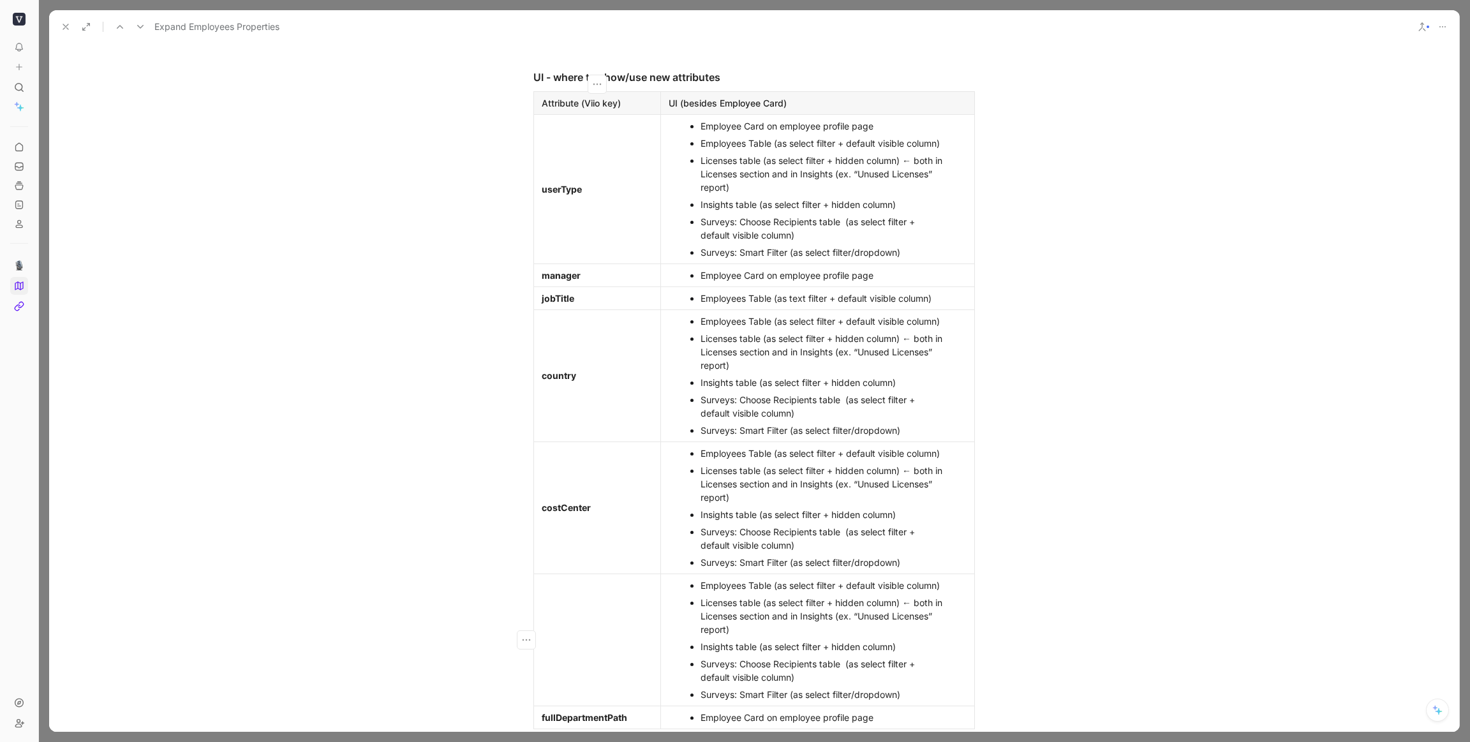
click at [569, 627] on td at bounding box center [597, 640] width 127 height 132
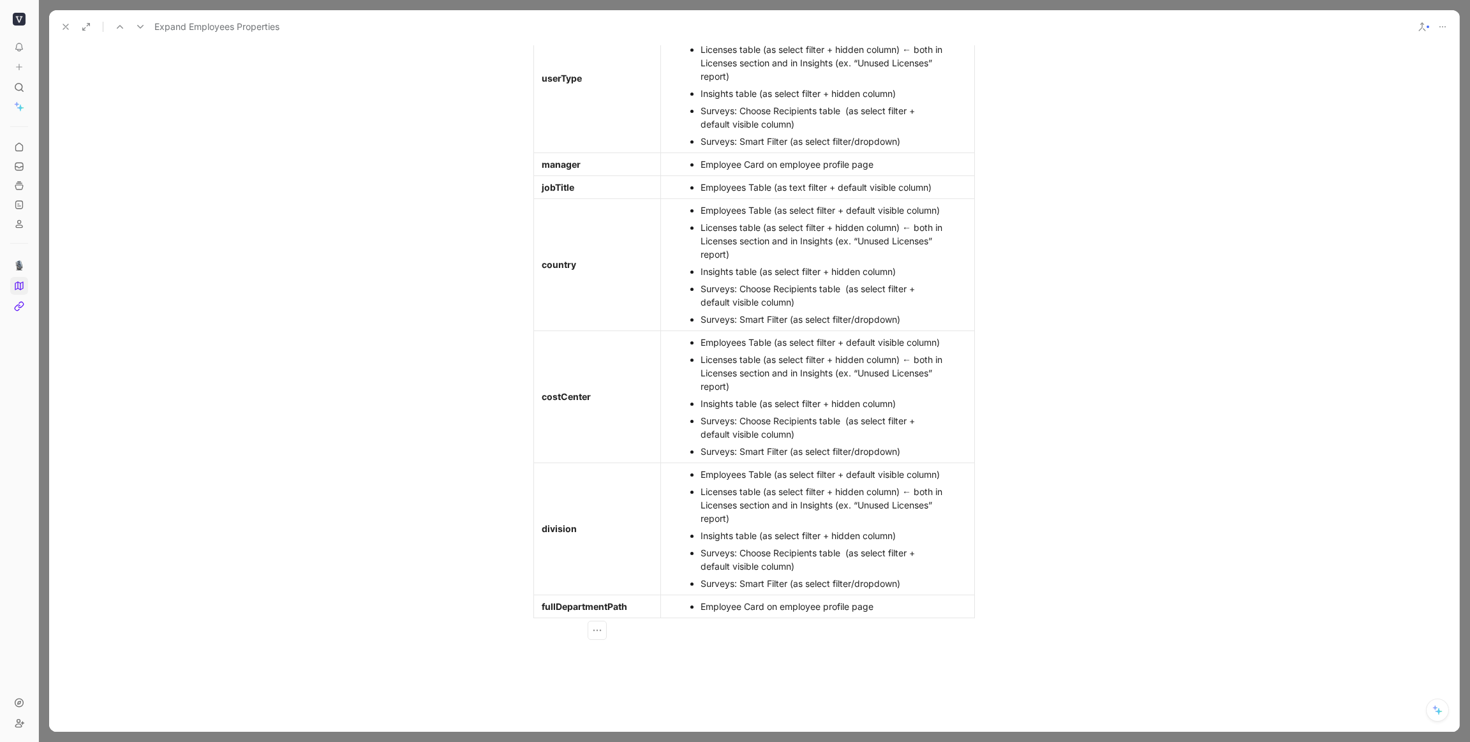
scroll to position [1552, 0]
drag, startPoint x: 729, startPoint y: 433, endPoint x: 702, endPoint y: 433, distance: 26.8
click at [702, 433] on div "Surveys: Choose Recipients table (as select filter + default visible column)" at bounding box center [824, 427] width 247 height 27
click at [740, 437] on div "Surveys: Choose Recipients table (as select filter + default visible column)" at bounding box center [824, 427] width 247 height 27
drag, startPoint x: 760, startPoint y: 435, endPoint x: 701, endPoint y: 435, distance: 58.7
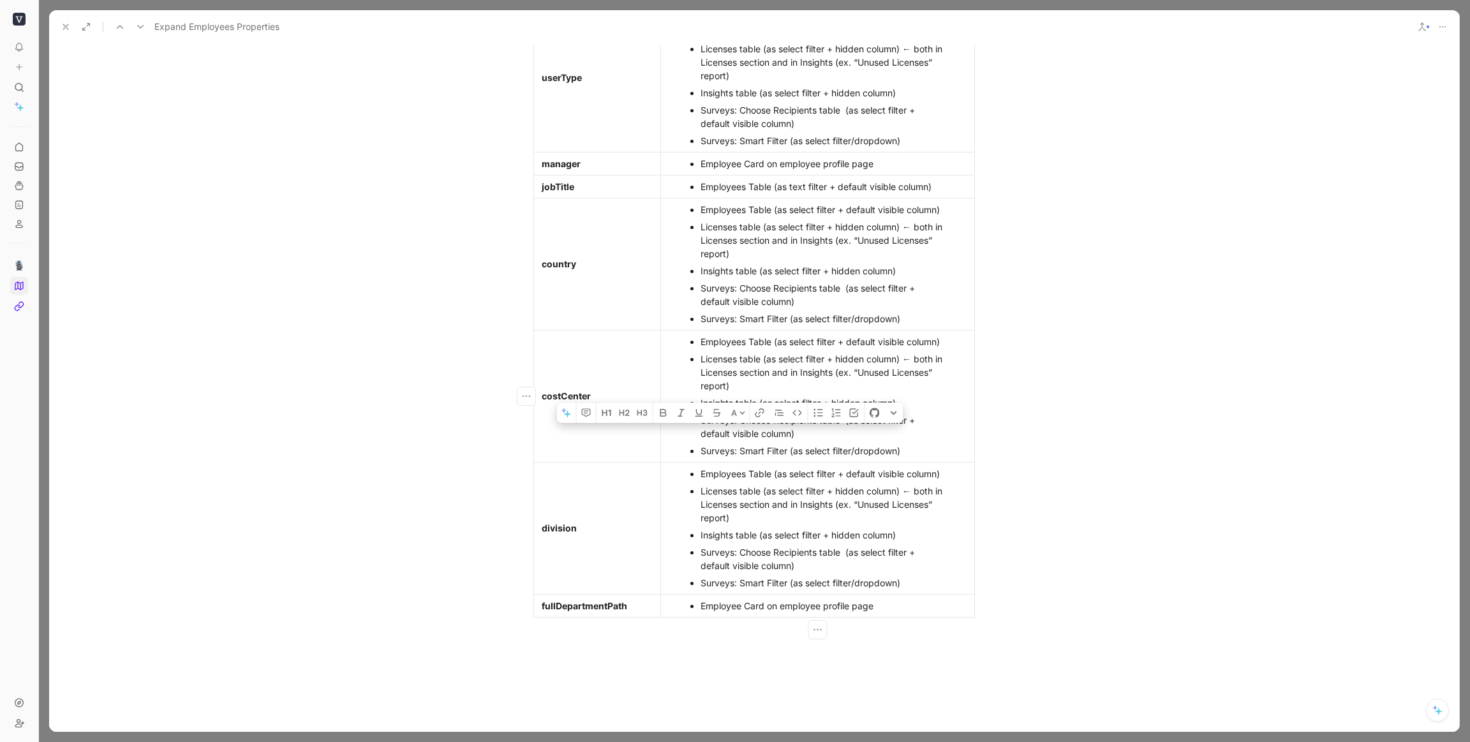
click at [701, 435] on div "Surveys: Choose Recipients table (as select filter + default visible column)" at bounding box center [824, 427] width 247 height 27
drag, startPoint x: 741, startPoint y: 568, endPoint x: 701, endPoint y: 567, distance: 39.6
click at [702, 567] on div "Surveys: Choose Recipients table (as select filter + default visible column)" at bounding box center [824, 559] width 247 height 27
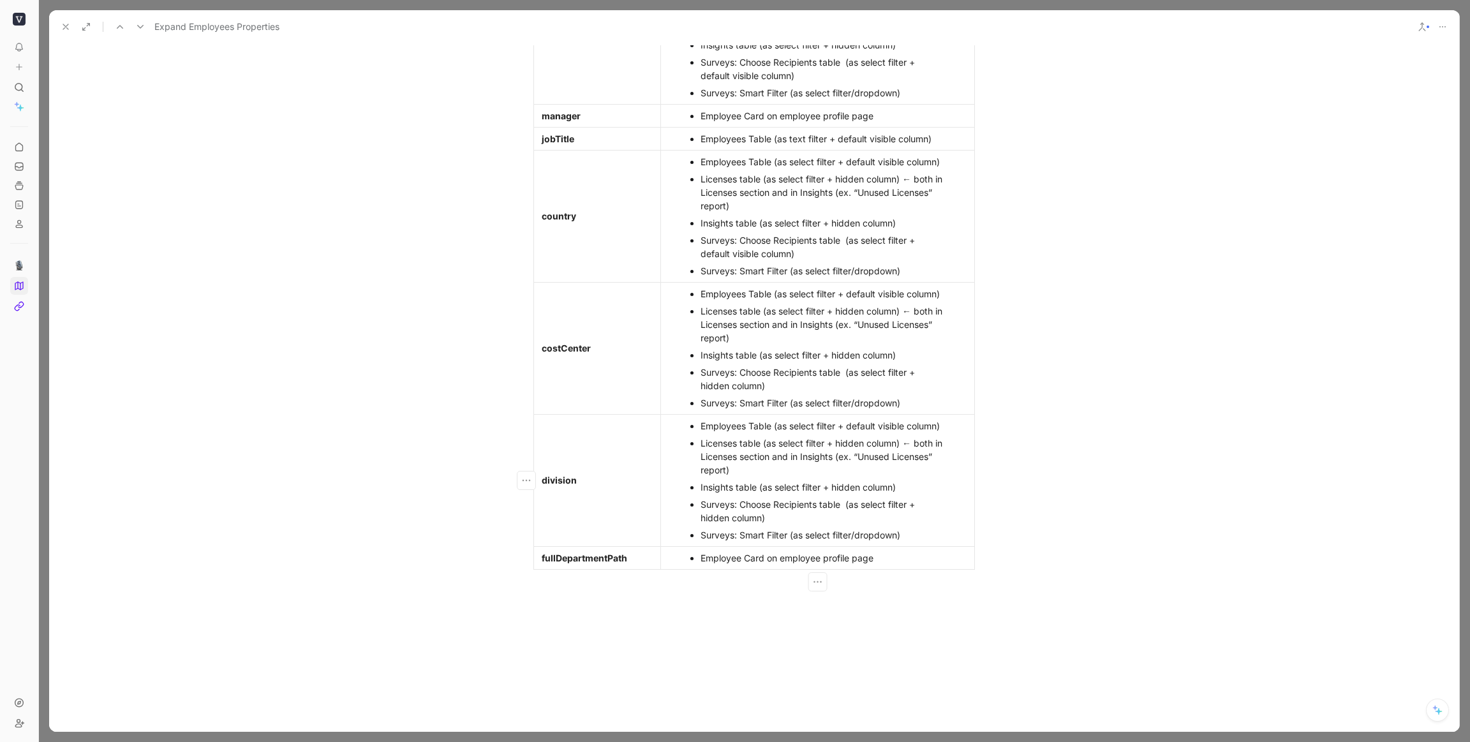
scroll to position [1605, 0]
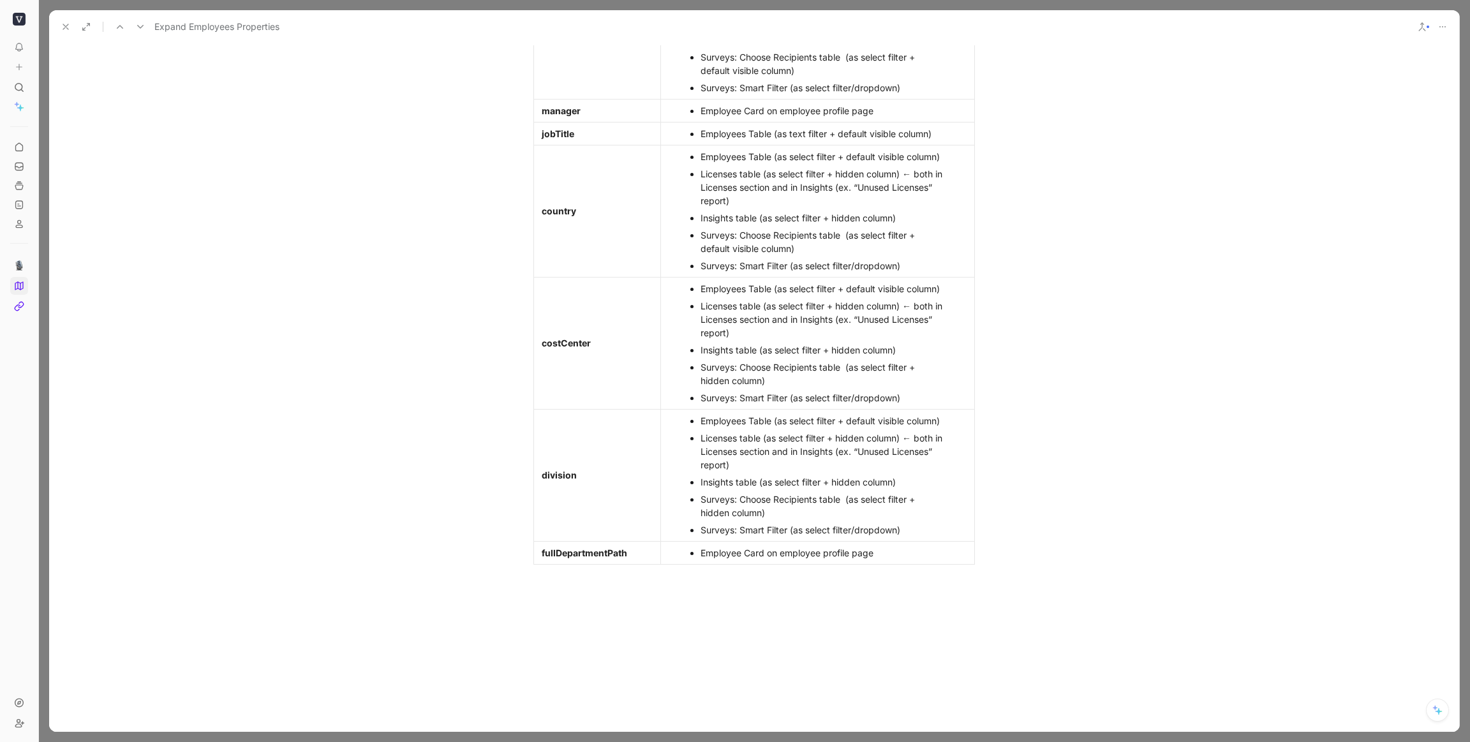
click at [68, 29] on use at bounding box center [65, 26] width 5 height 5
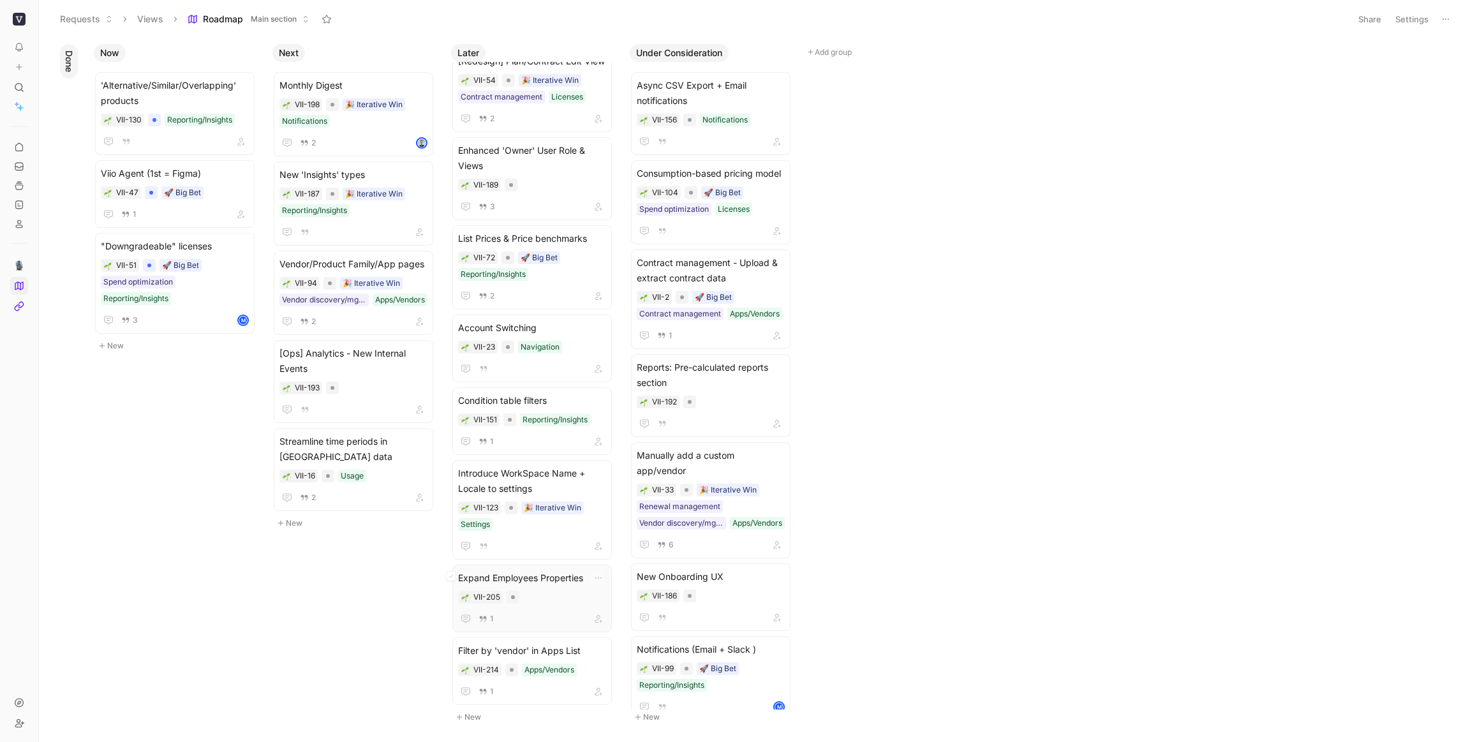
click at [534, 596] on div "VII-205" at bounding box center [532, 597] width 148 height 13
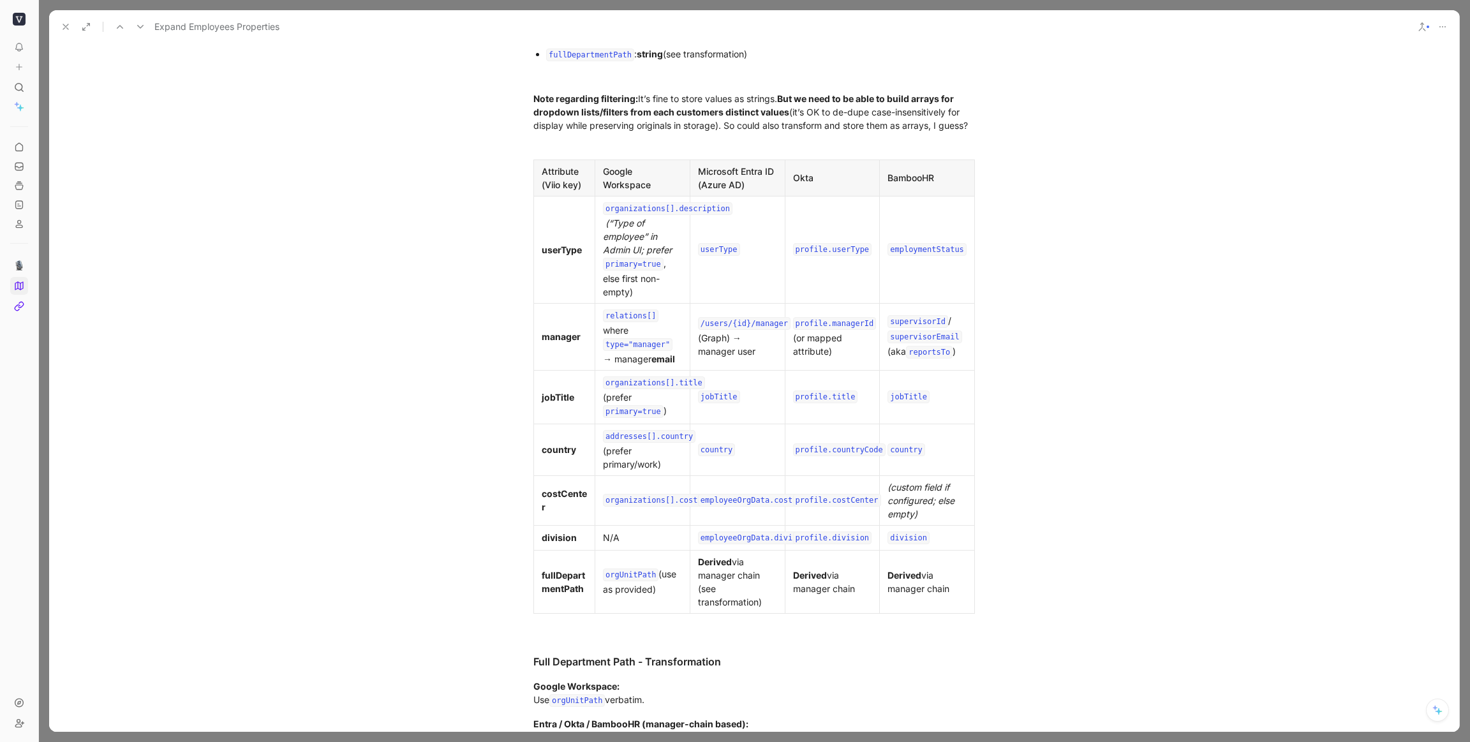
scroll to position [518, 0]
click at [66, 28] on icon at bounding box center [66, 27] width 10 height 10
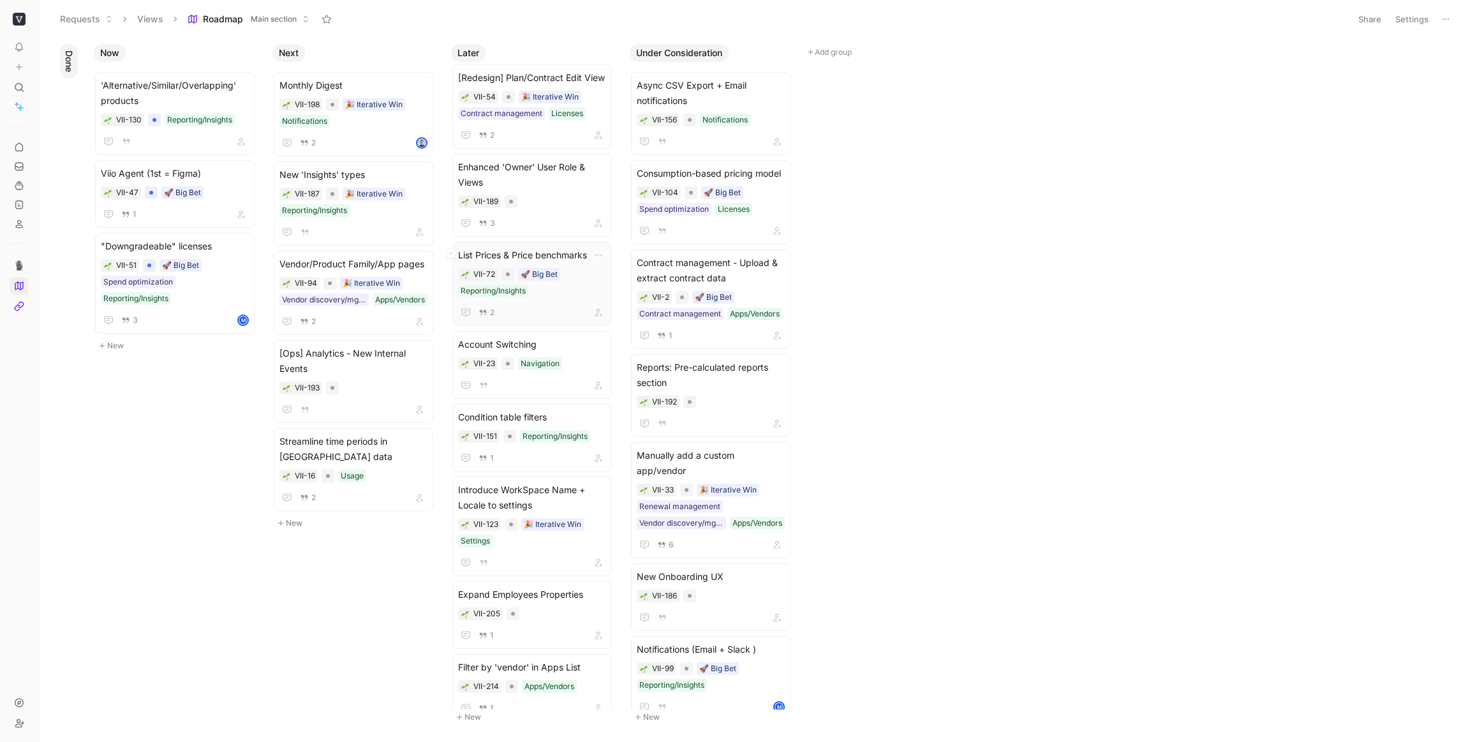
scroll to position [81, 0]
click at [548, 230] on div "Enhanced 'Owner' User Role & Views VII-189 3" at bounding box center [532, 194] width 148 height 71
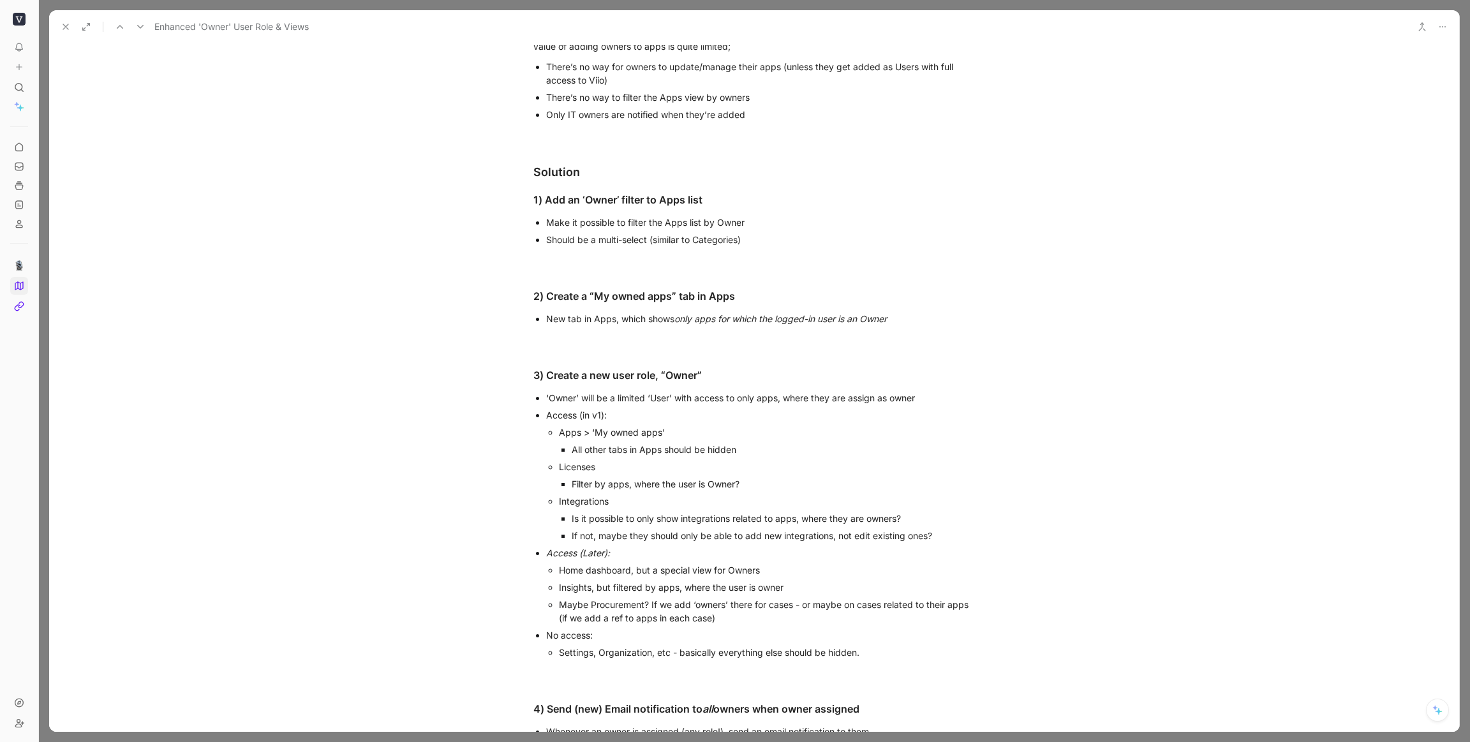
scroll to position [438, 0]
click at [790, 239] on div "Should be a multi-select (similar to Categories)" at bounding box center [760, 236] width 429 height 13
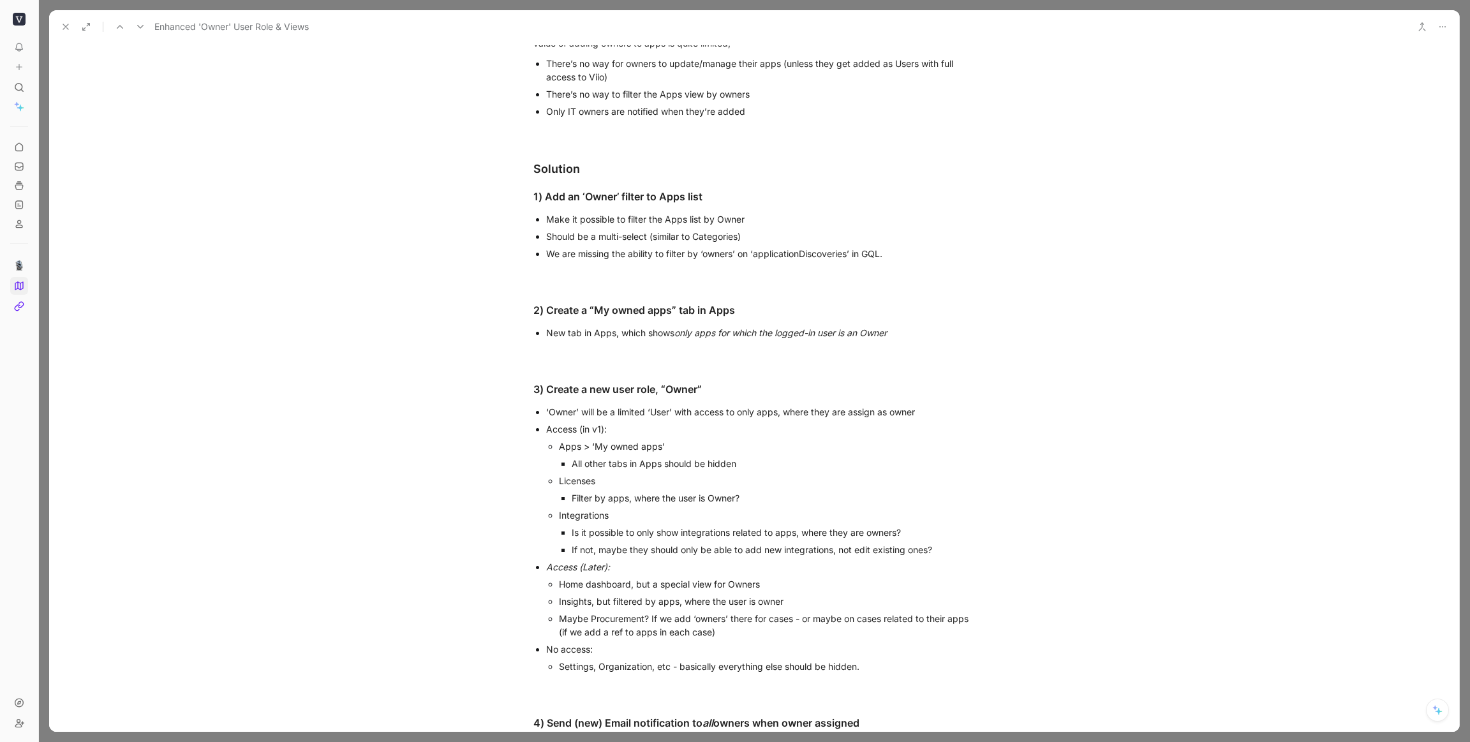
click at [913, 334] on div "New tab in Apps, which shows only apps for which the logged-in user is an Owner" at bounding box center [760, 332] width 429 height 13
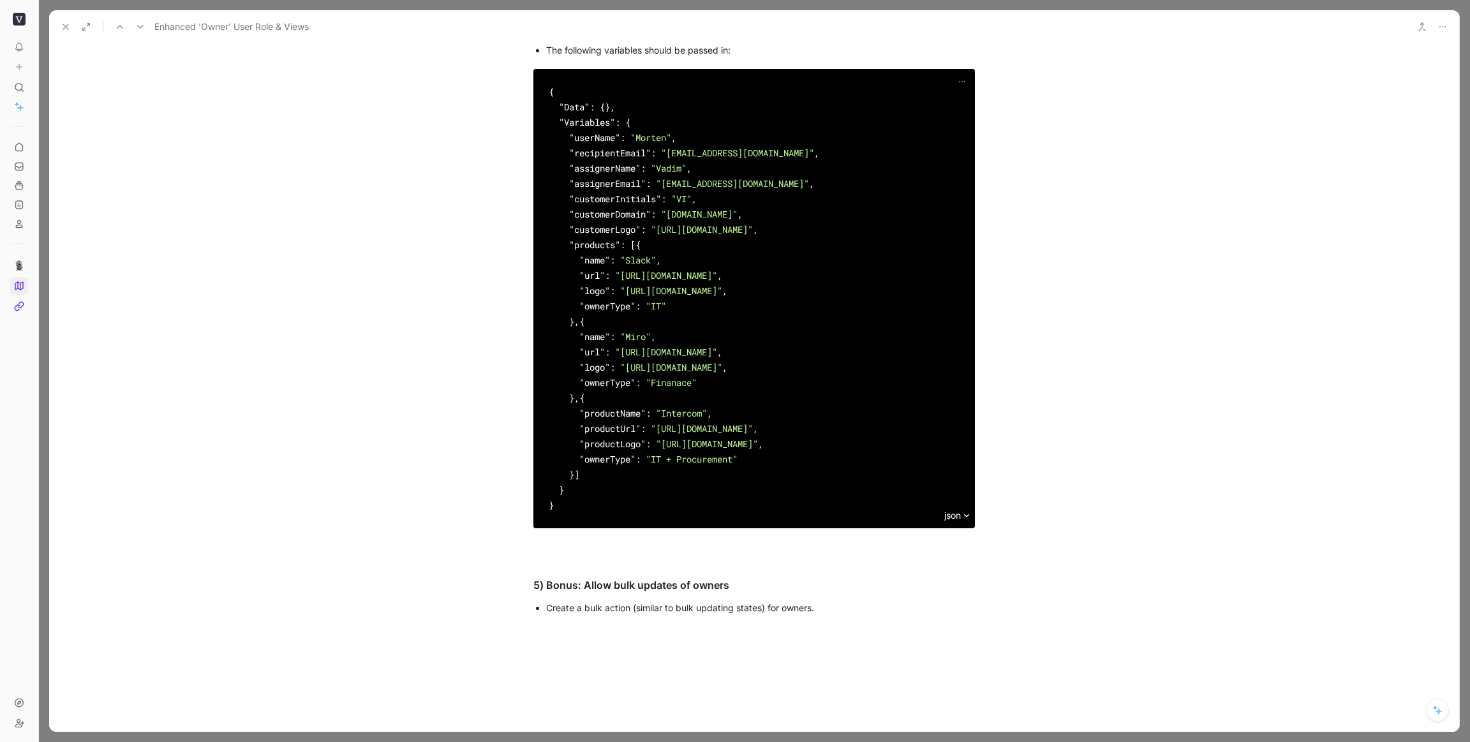
scroll to position [1278, 0]
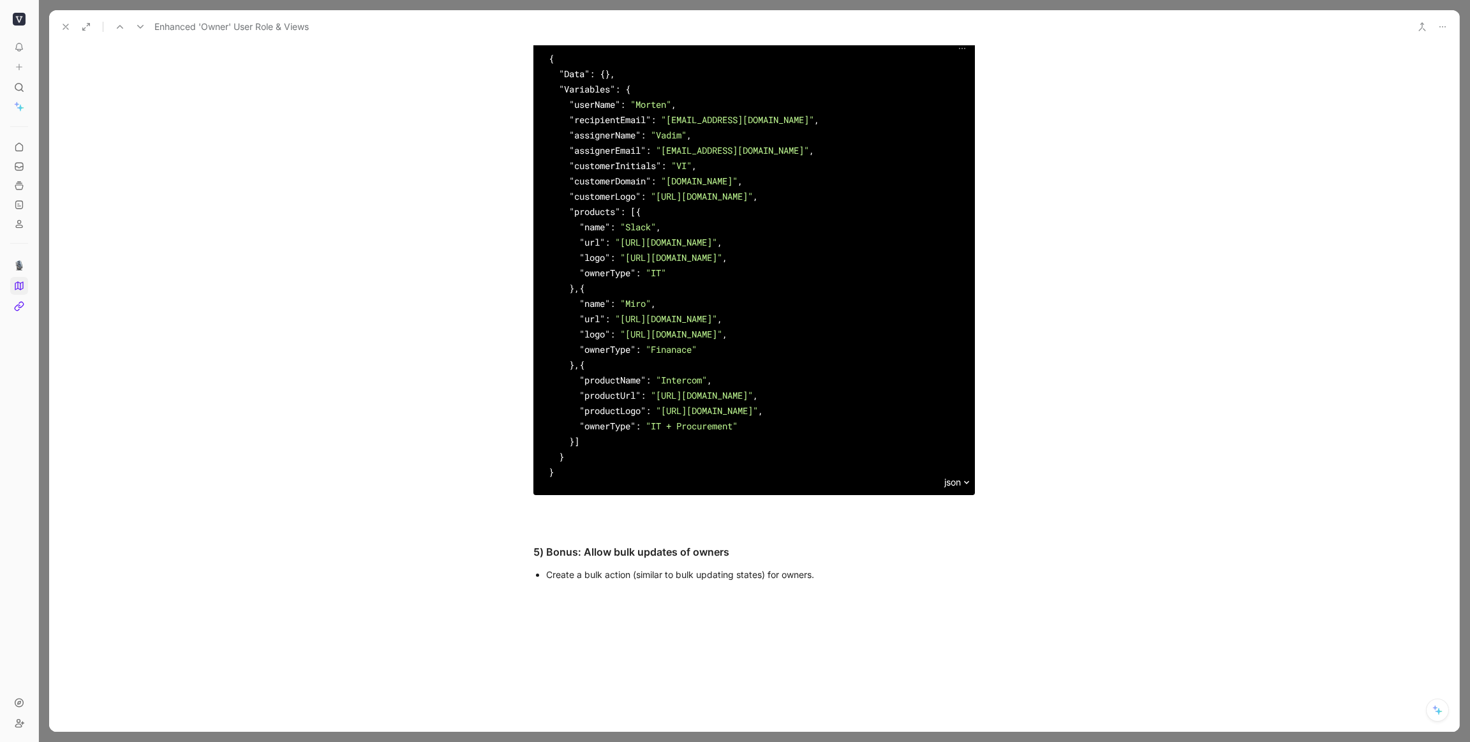
click at [70, 27] on icon at bounding box center [66, 27] width 10 height 10
